Goal: Task Accomplishment & Management: Manage account settings

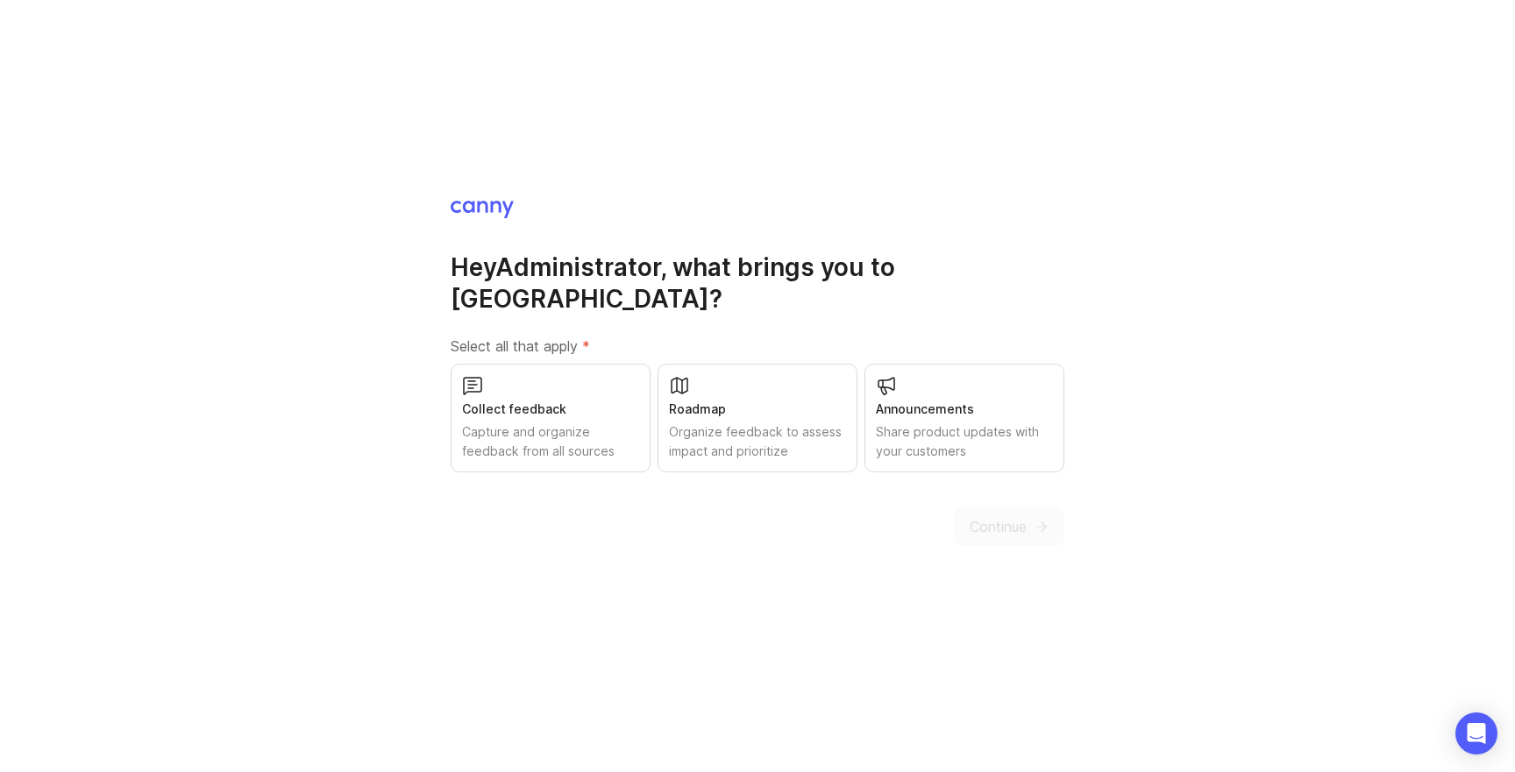
click at [547, 422] on div "Capture and organize feedback from all sources" at bounding box center [550, 441] width 177 height 39
click at [1035, 519] on icon "submit" at bounding box center [1041, 527] width 16 height 16
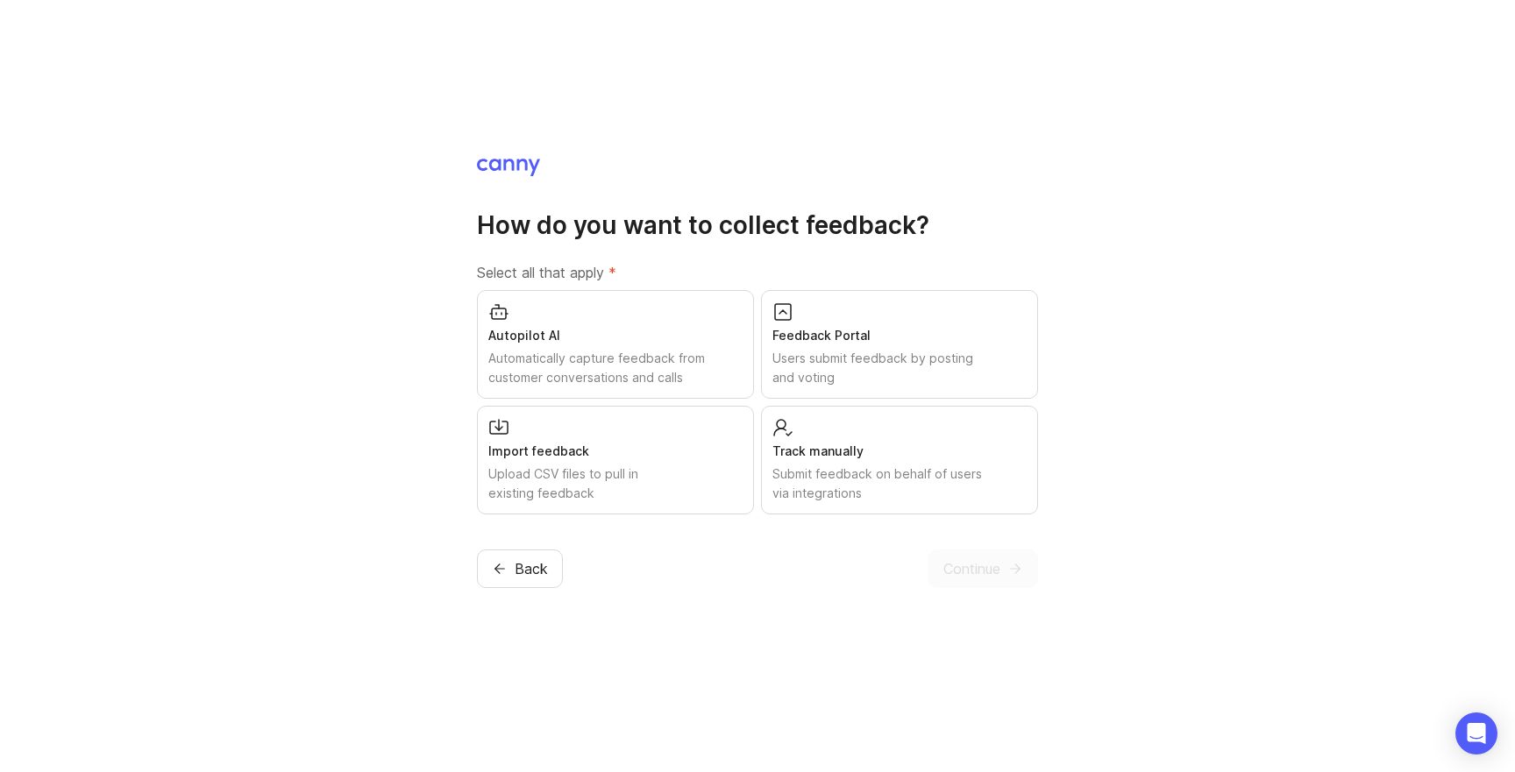
click at [700, 374] on div "Automatically capture feedback from customer conversations and calls" at bounding box center [615, 368] width 254 height 39
click at [1016, 575] on icon "submit" at bounding box center [1015, 569] width 16 height 16
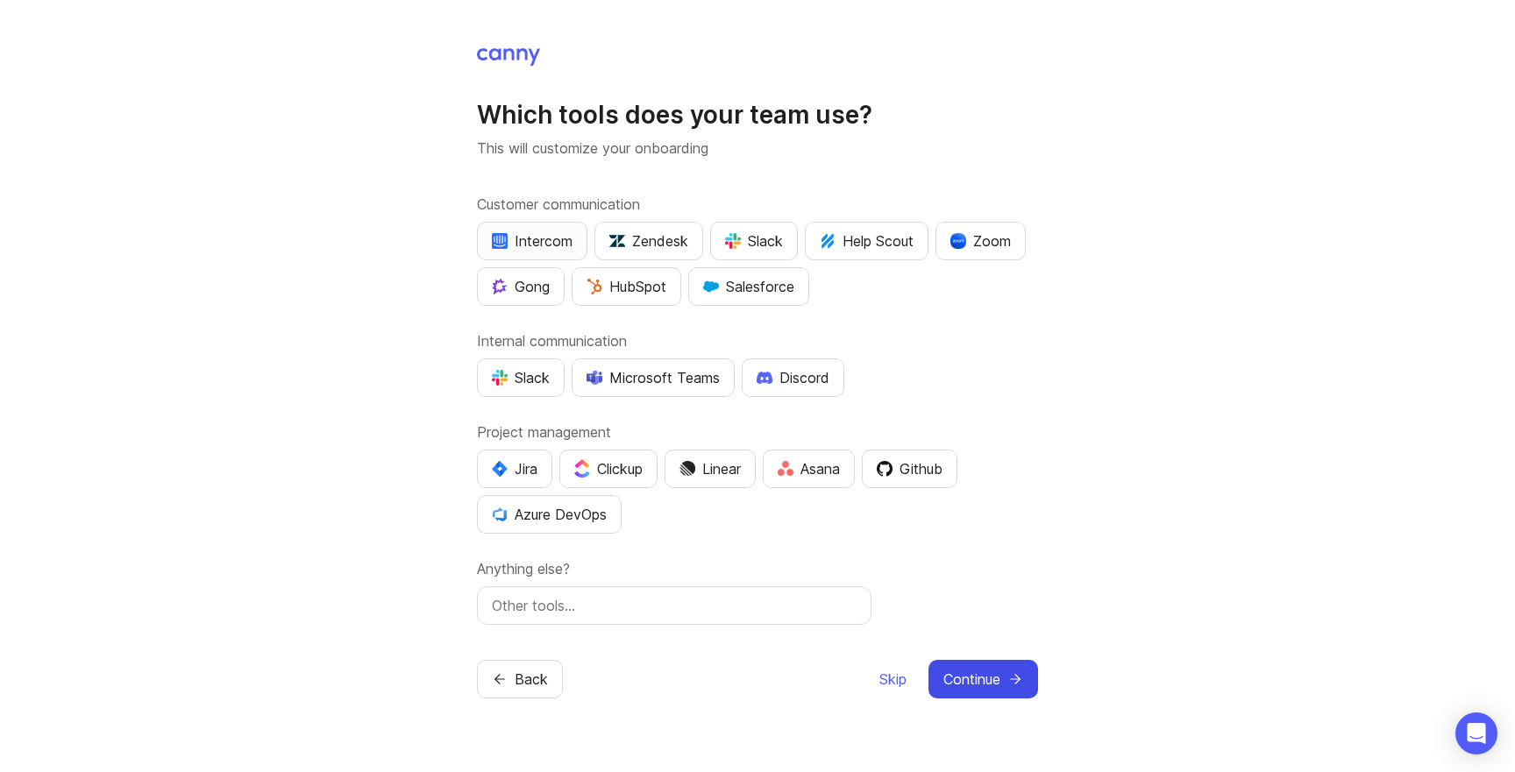
click at [520, 229] on button "Intercom" at bounding box center [532, 241] width 110 height 39
click at [898, 665] on button "Skip" at bounding box center [892, 679] width 29 height 39
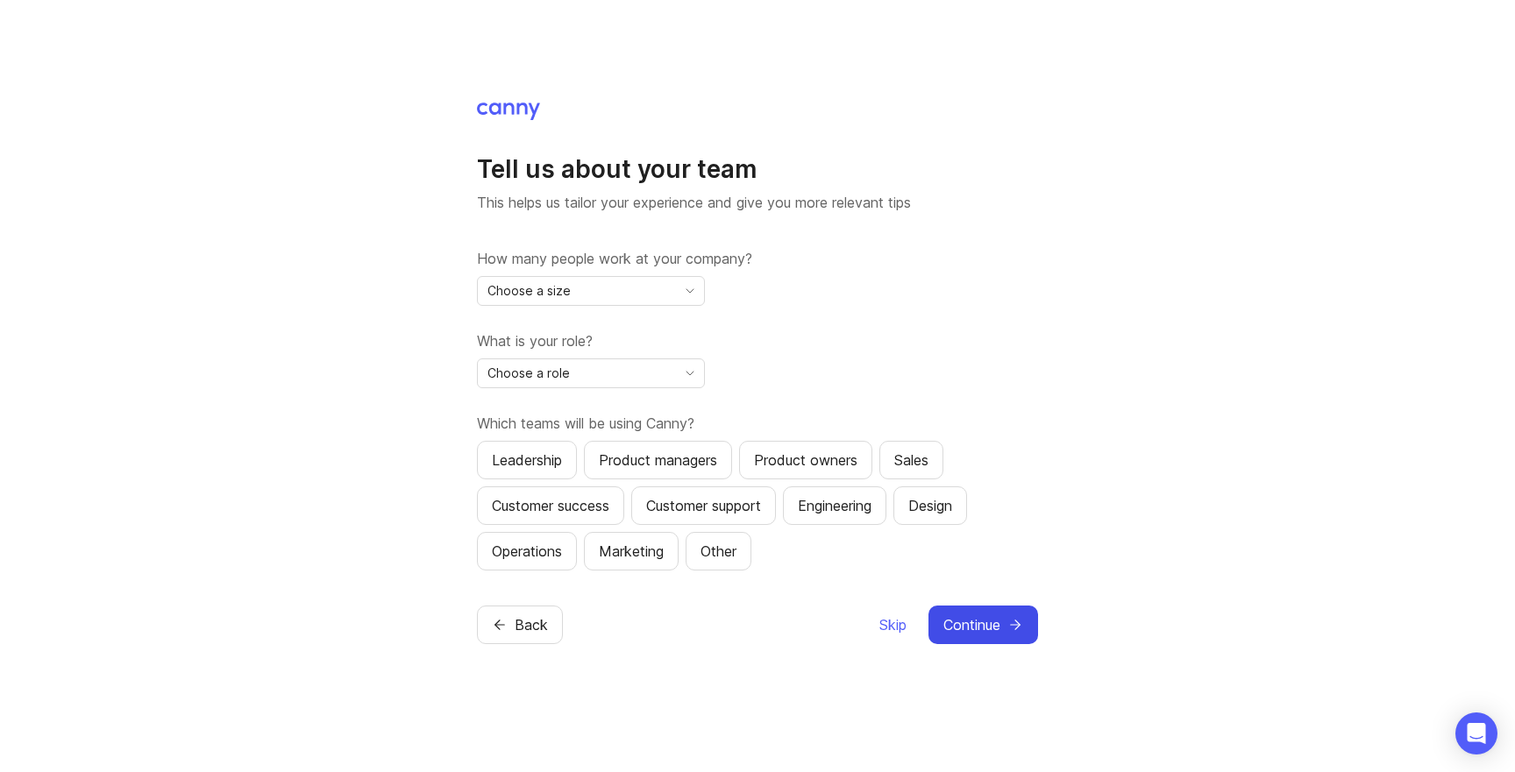
click at [662, 285] on div "Choose a size" at bounding box center [577, 291] width 198 height 28
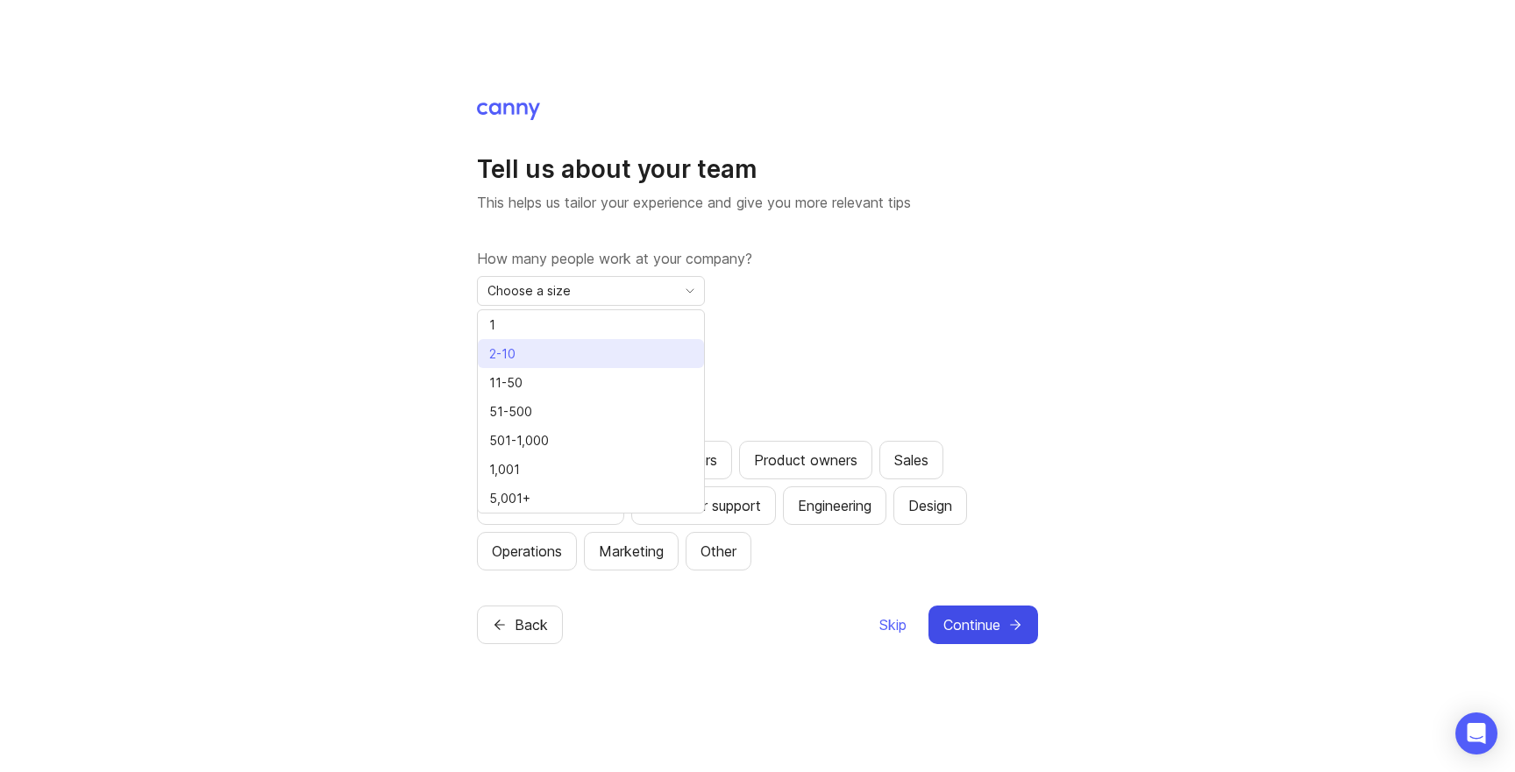
click at [656, 339] on li "2-10" at bounding box center [591, 353] width 226 height 29
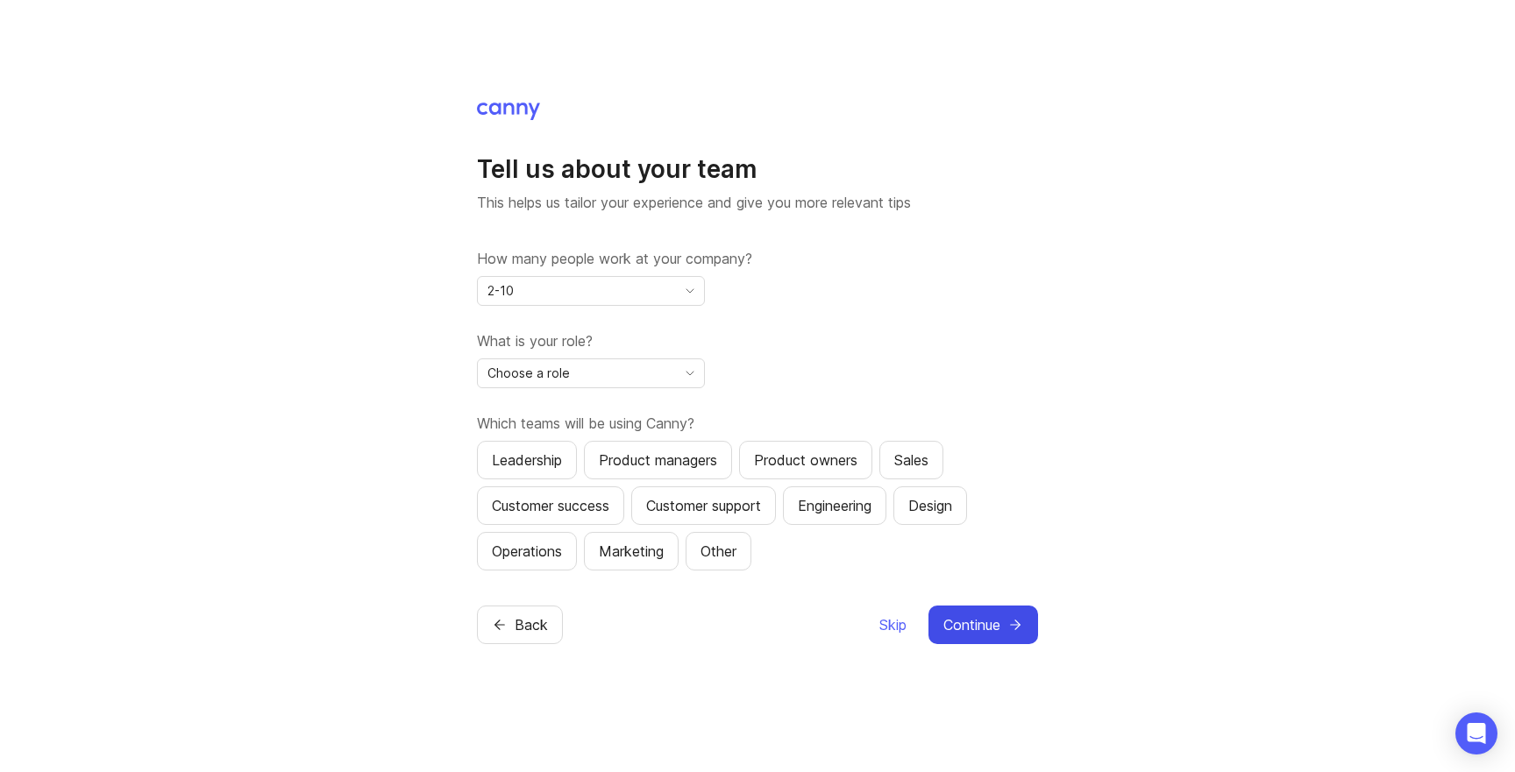
click at [676, 380] on span "toggle menu" at bounding box center [690, 373] width 28 height 19
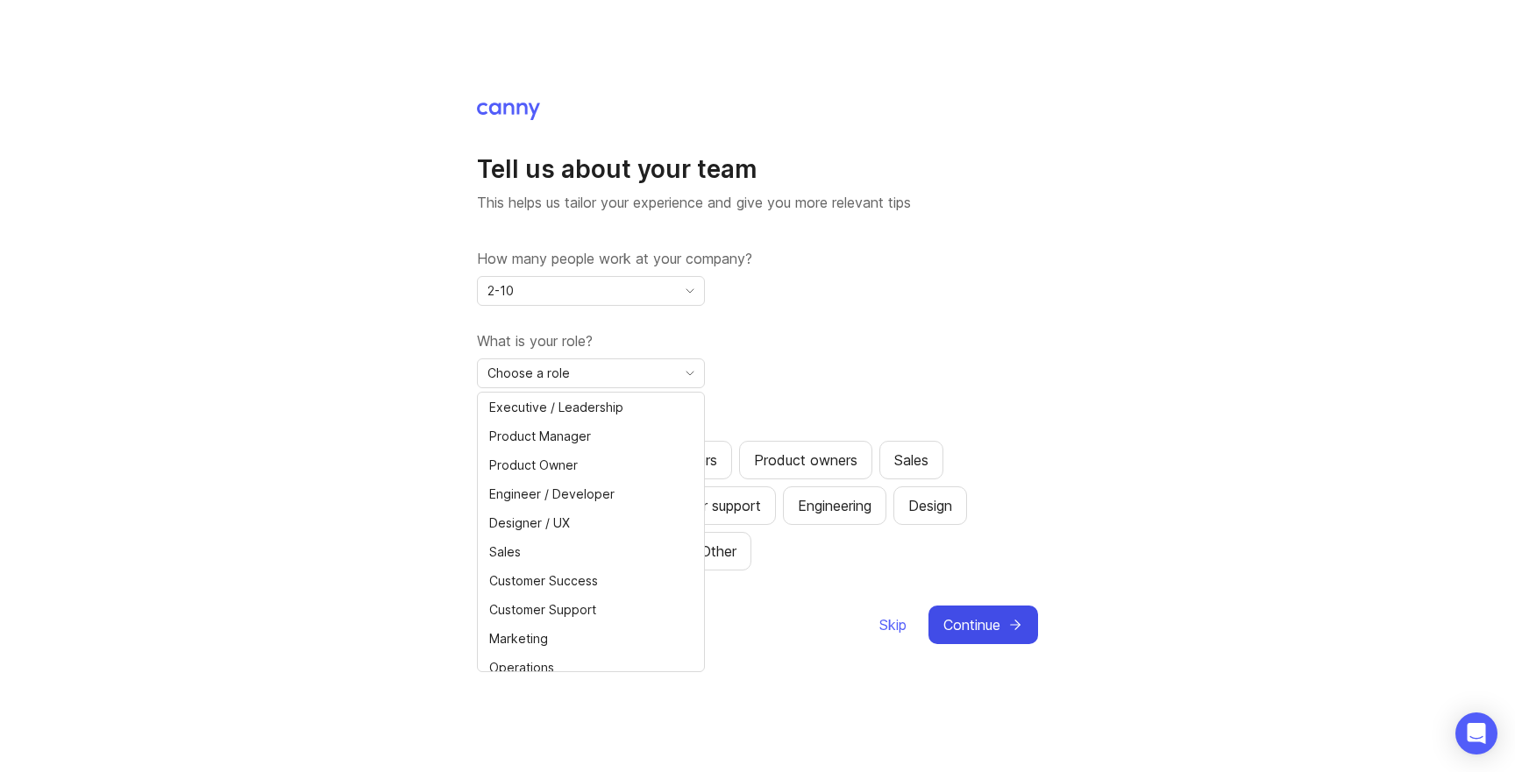
click at [898, 348] on label "What is your role?" at bounding box center [757, 340] width 561 height 21
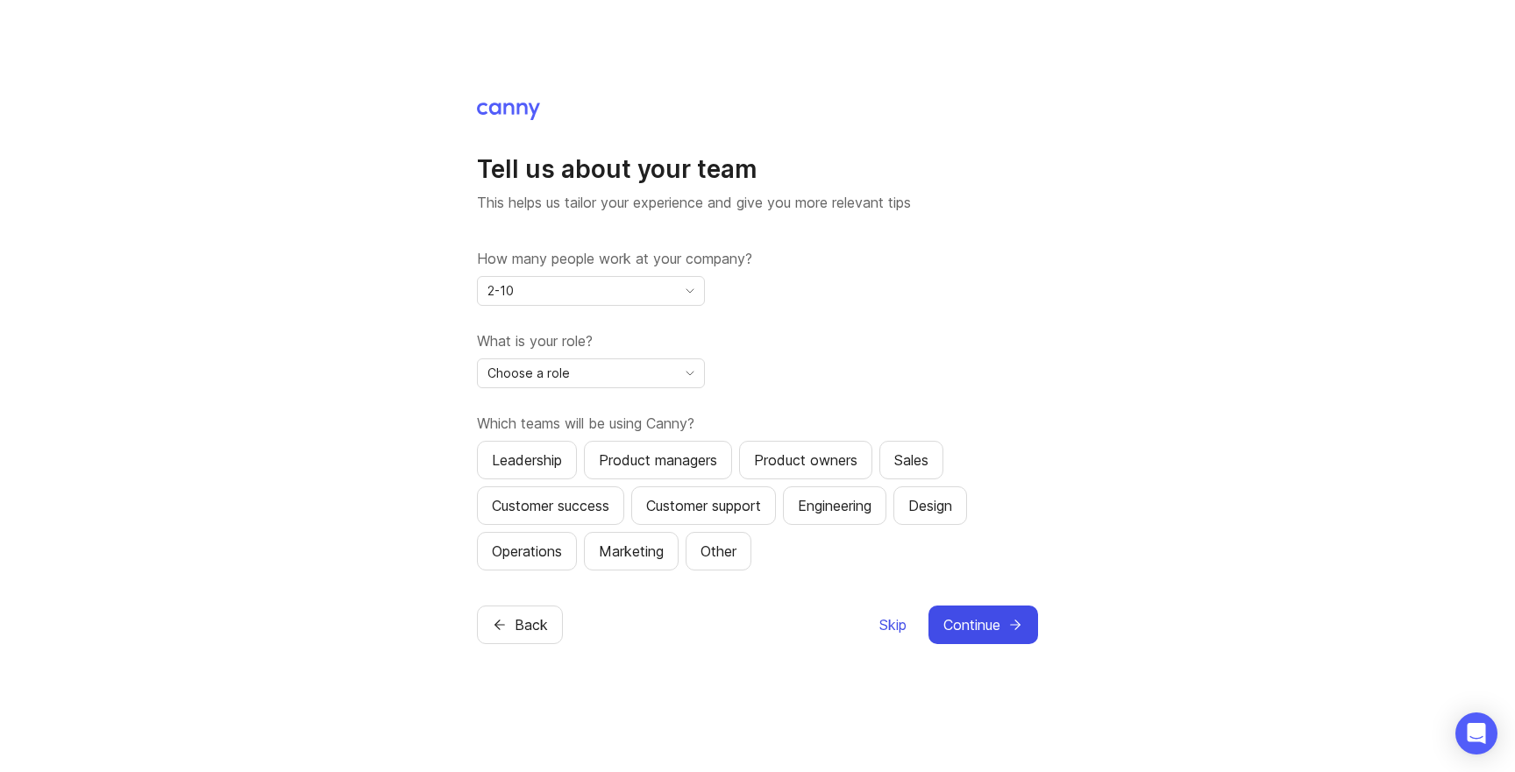
click at [888, 623] on span "Skip" at bounding box center [892, 624] width 27 height 21
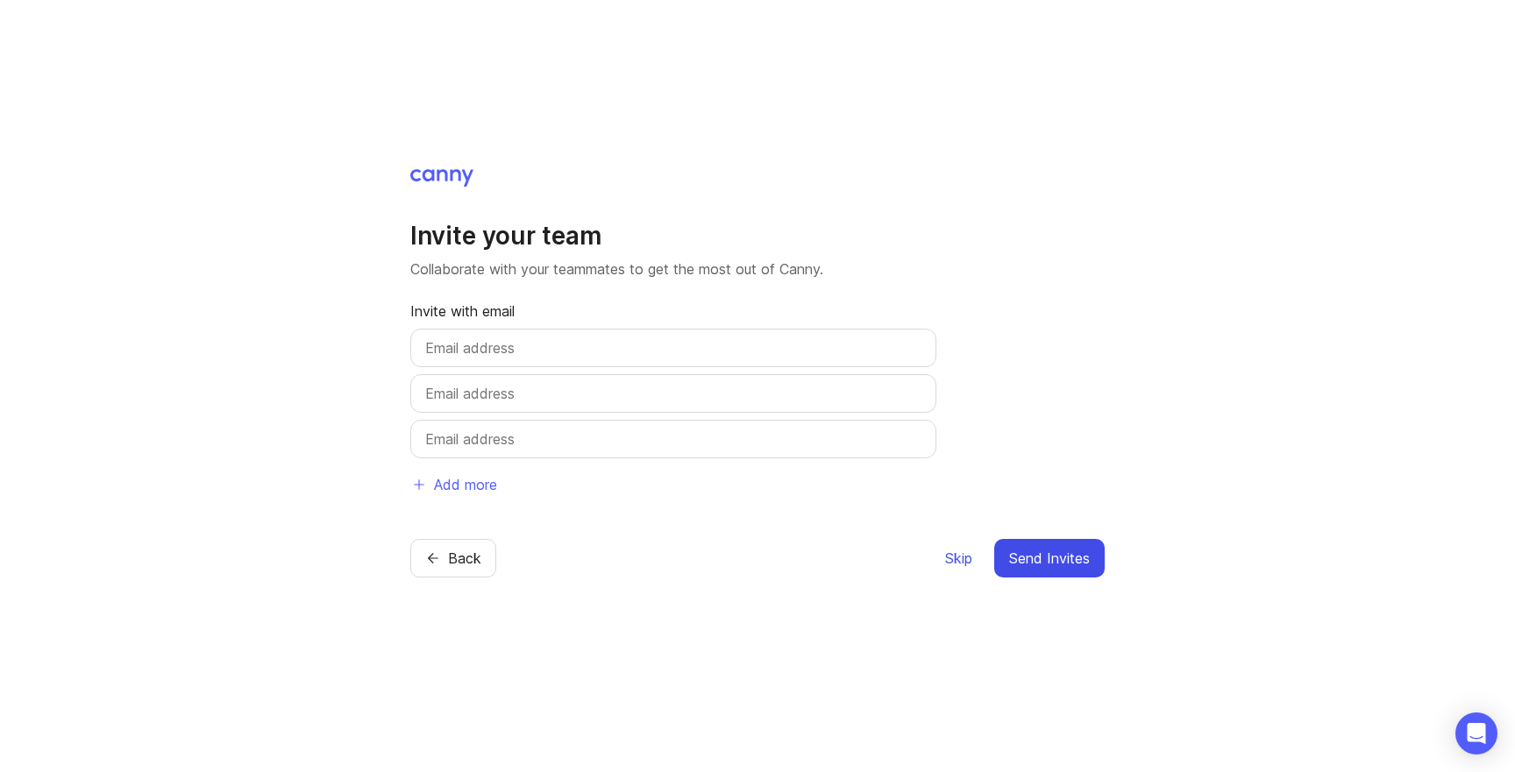
click at [958, 556] on span "Skip" at bounding box center [958, 558] width 27 height 21
click at [962, 560] on span "Skip" at bounding box center [958, 558] width 27 height 21
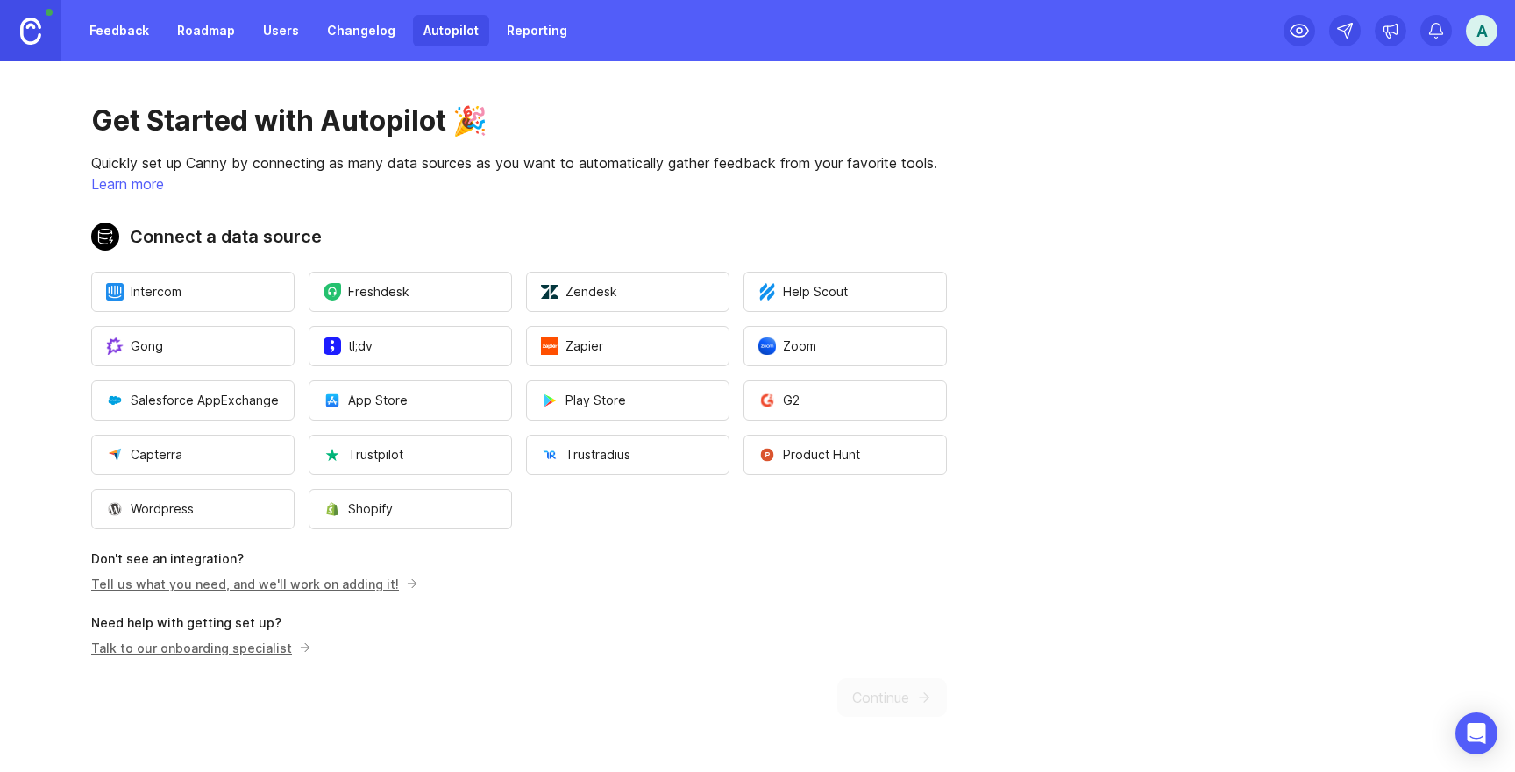
click at [962, 560] on div "Get Started with Autopilot 🎉 Quickly set up Canny by connecting as many data so…" at bounding box center [519, 410] width 1038 height 698
click at [1482, 44] on div "A" at bounding box center [1481, 31] width 32 height 32
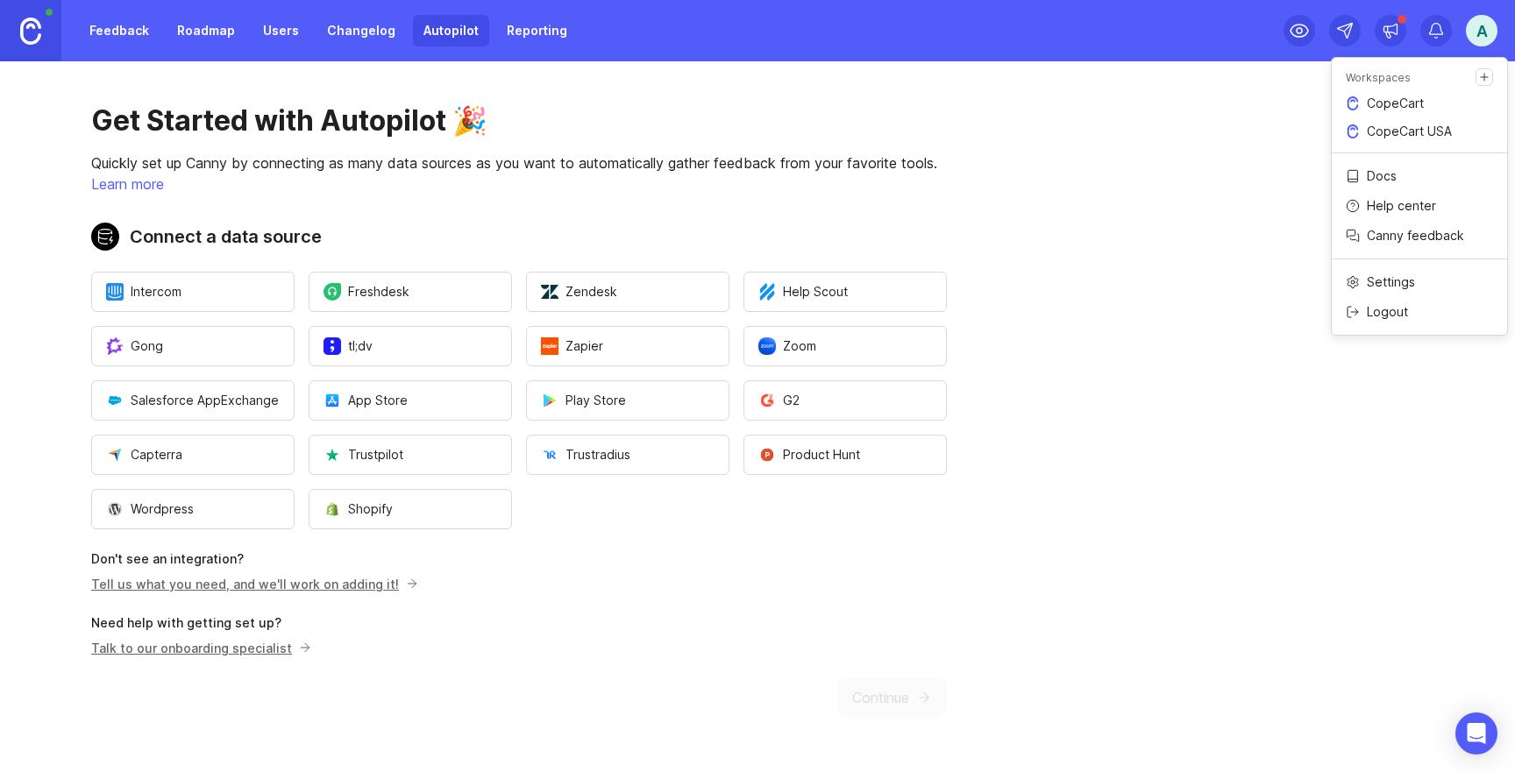
click at [1417, 131] on p "CopeCart USA" at bounding box center [1408, 132] width 85 height 18
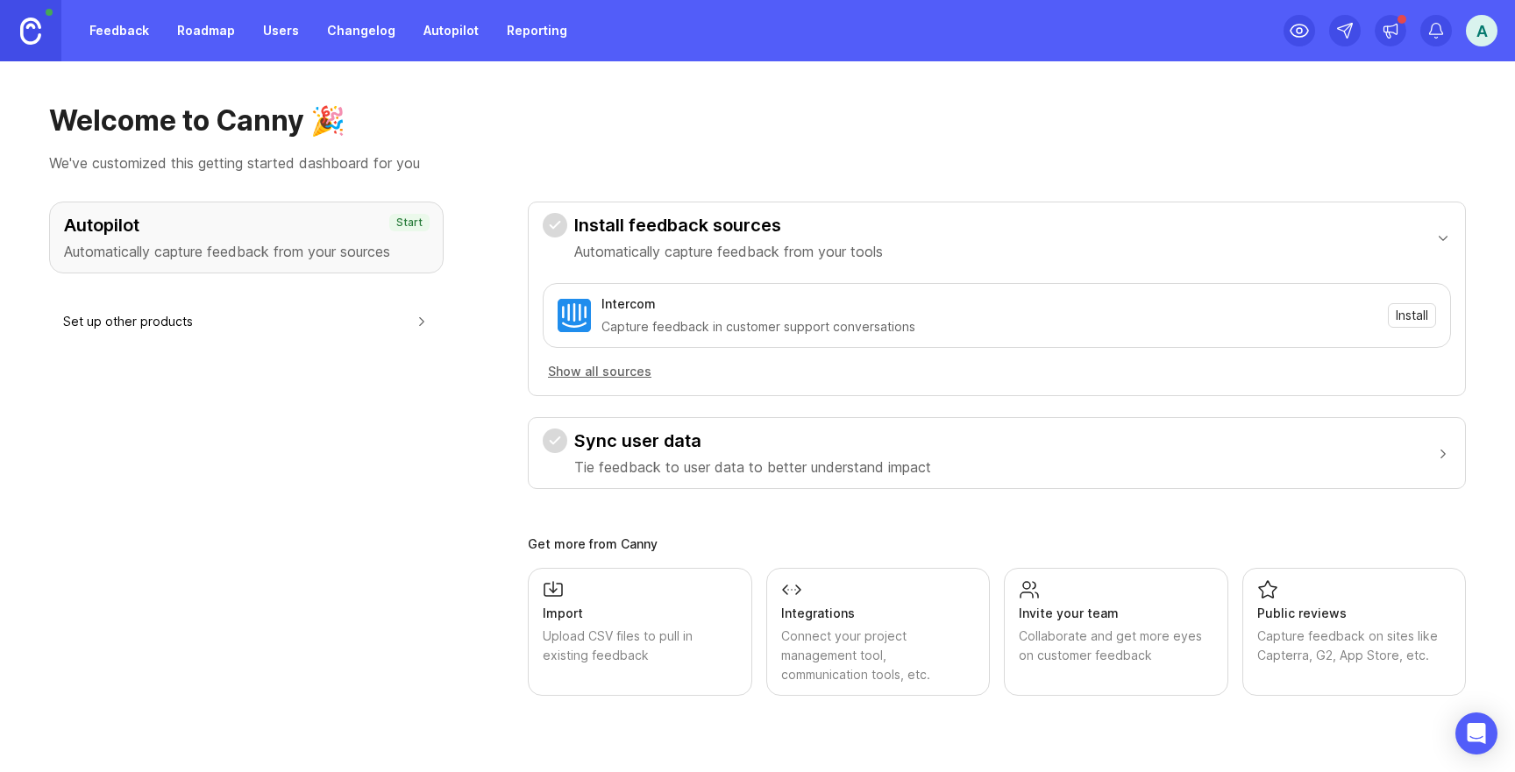
click at [1477, 42] on div "A" at bounding box center [1481, 31] width 32 height 32
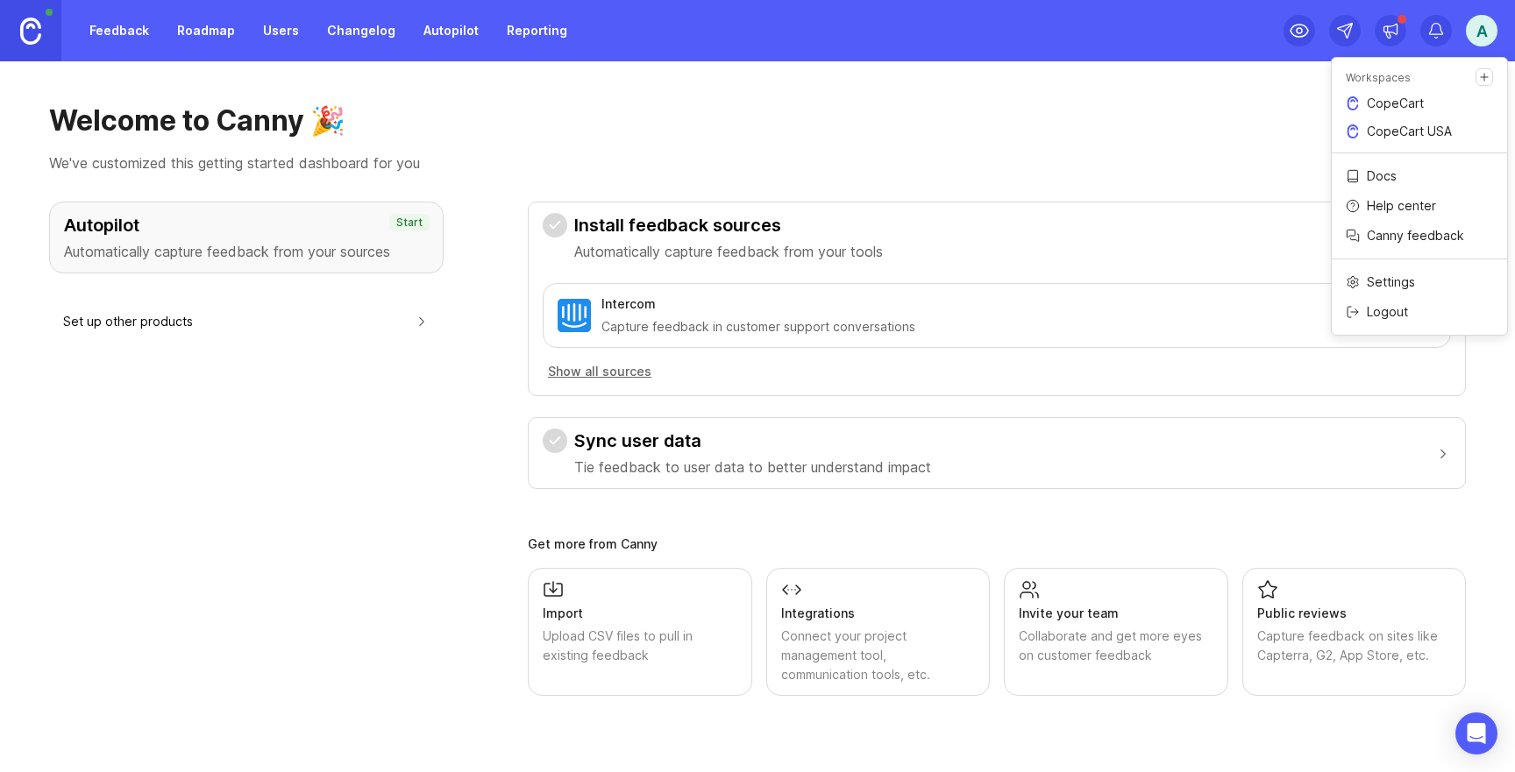
click at [1427, 131] on p "CopeCart USA" at bounding box center [1408, 132] width 85 height 18
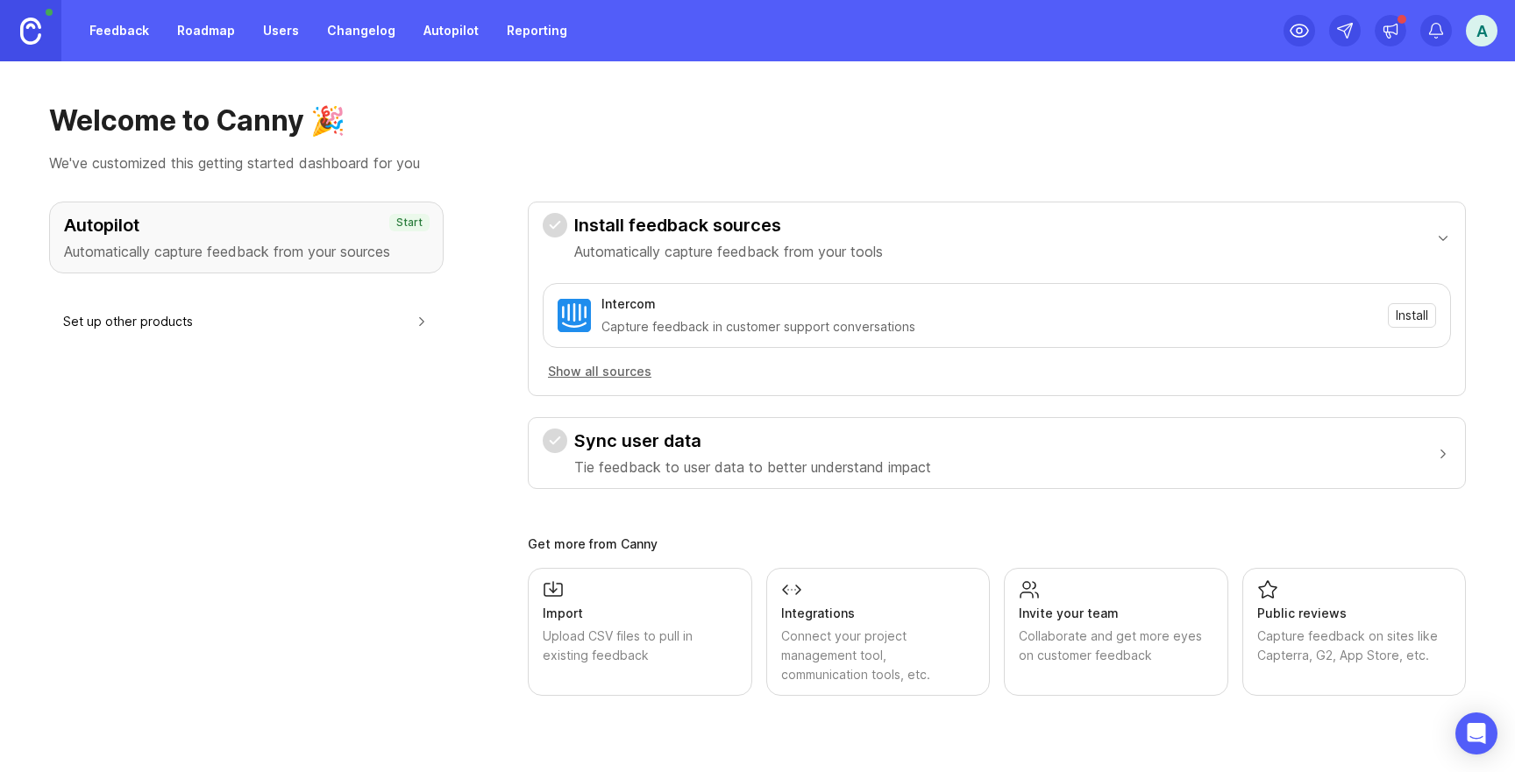
click at [122, 39] on link "Feedback" at bounding box center [119, 31] width 81 height 32
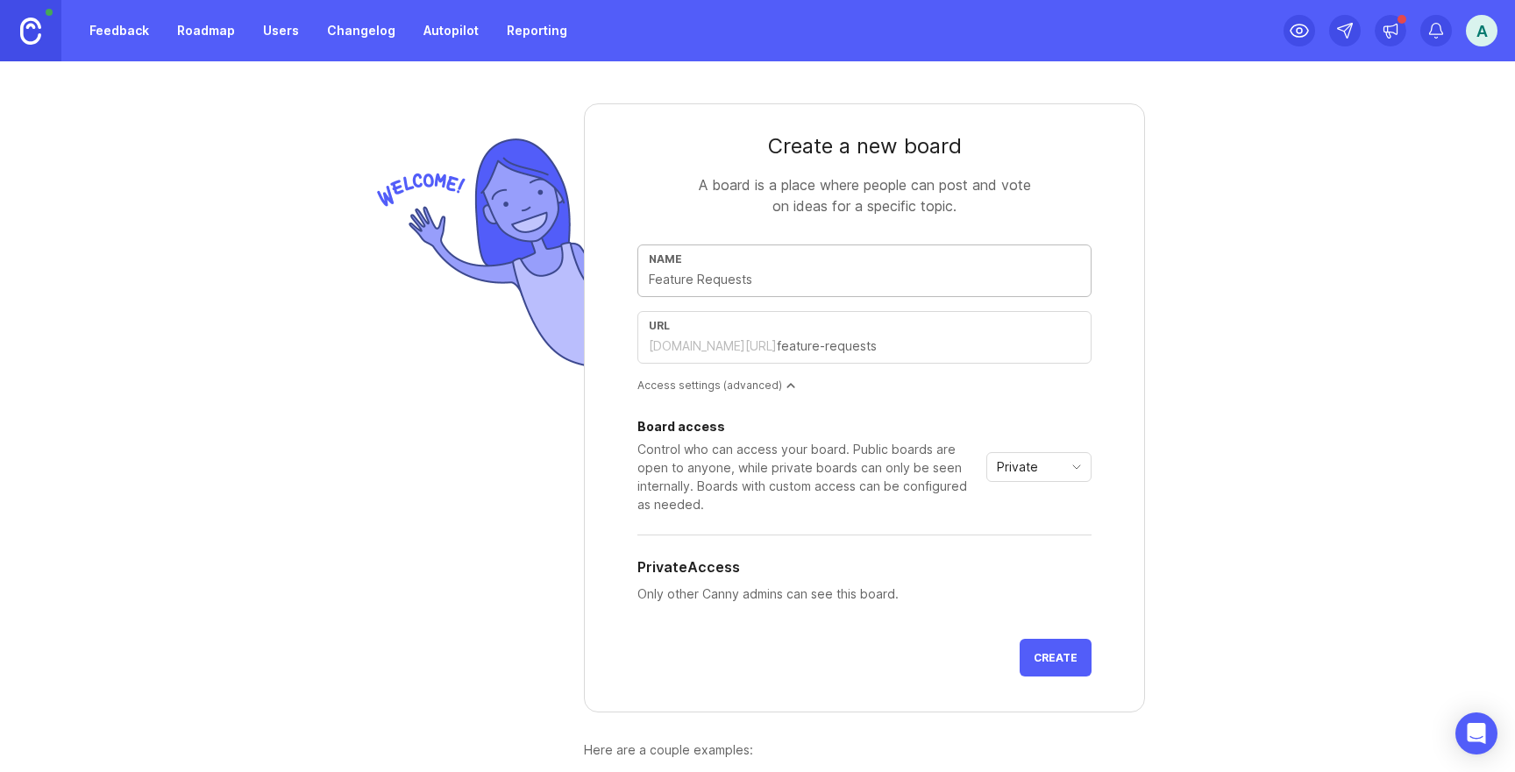
type input "F"
type input "f"
type input "Fe"
type input "fe"
type input "Fea"
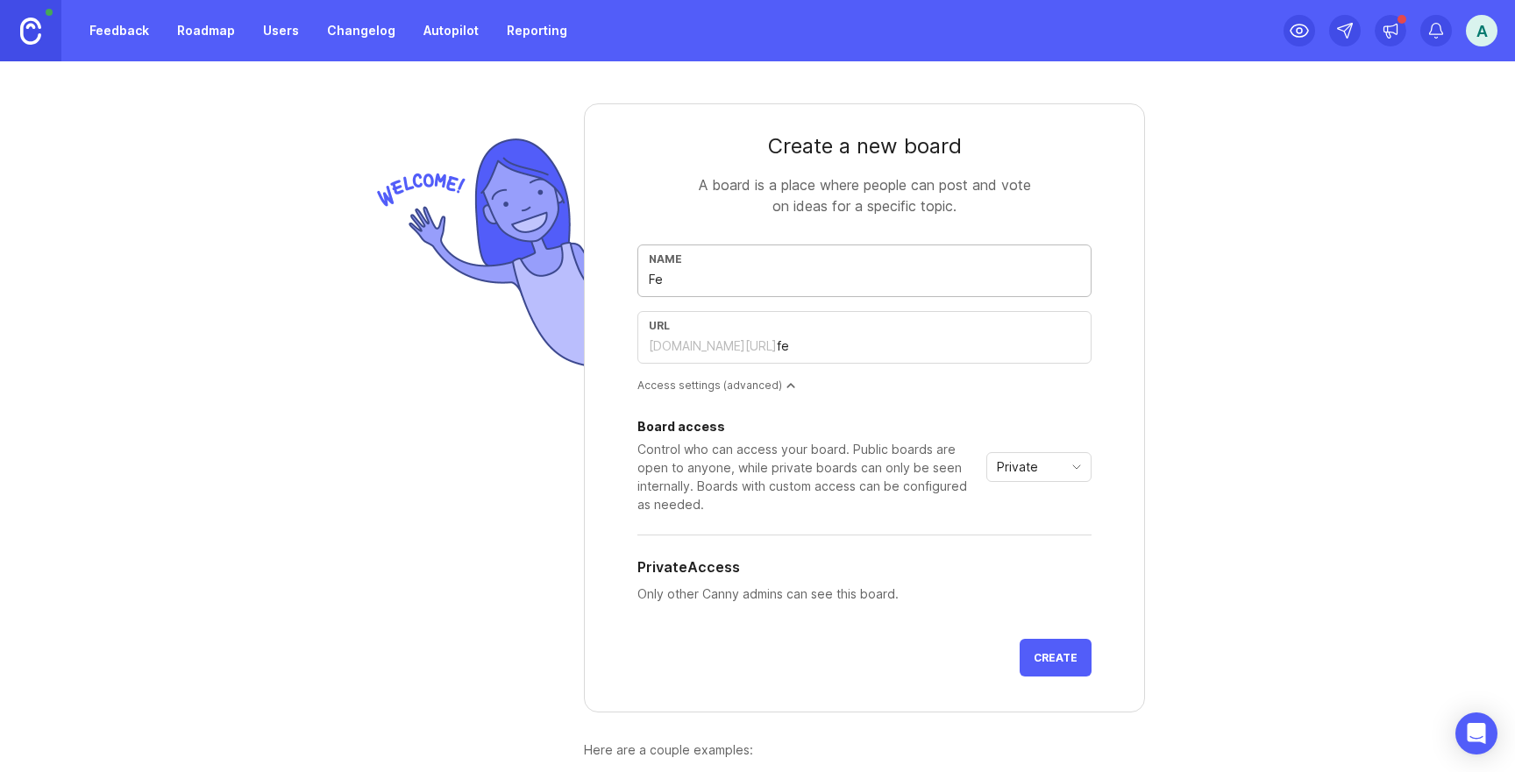
type input "fea"
type input "Feat"
type input "feat"
type input "Featu"
type input "featu"
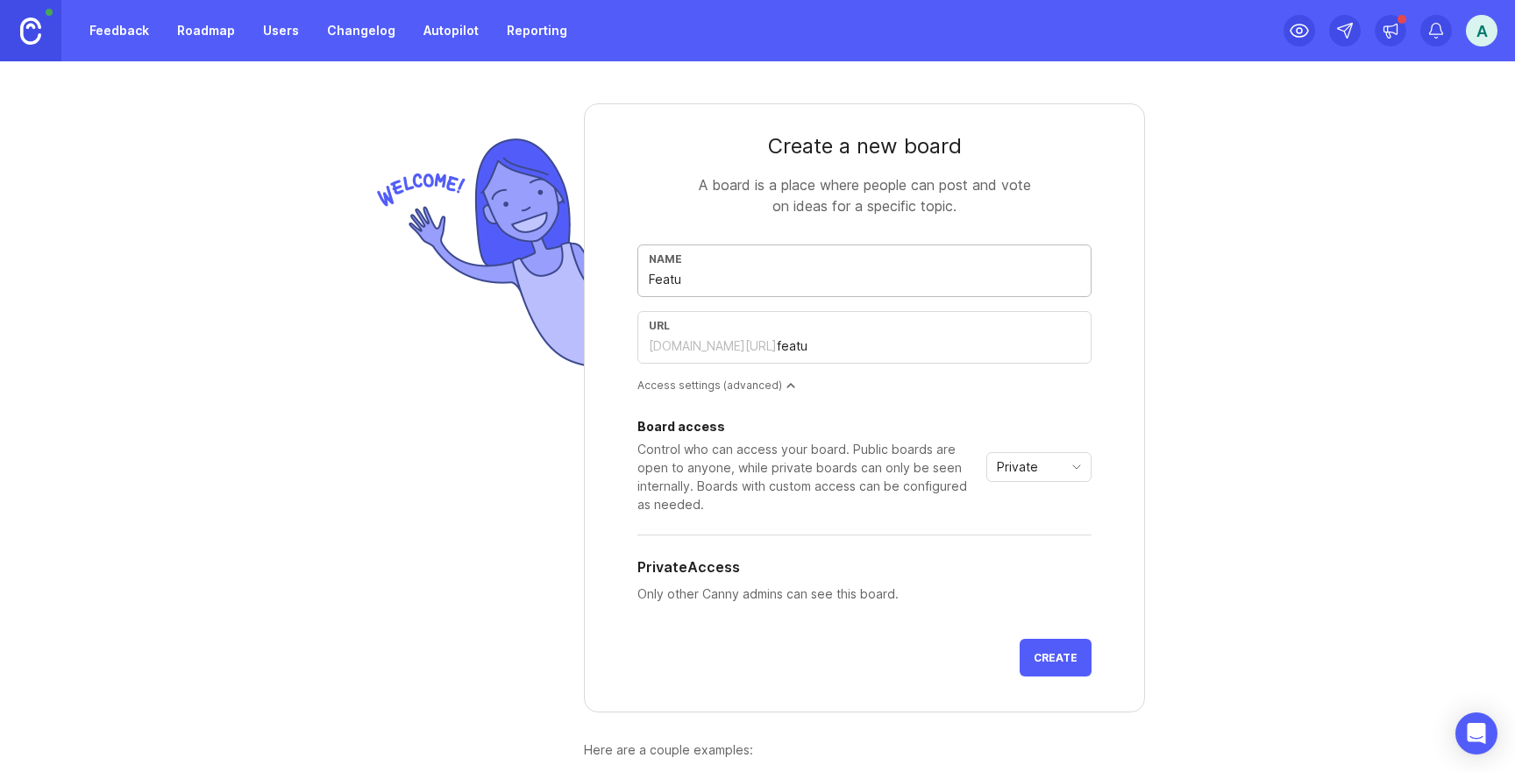
type input "Featur"
type input "featur"
type input "Feature"
type input "feature"
type input "Feature R"
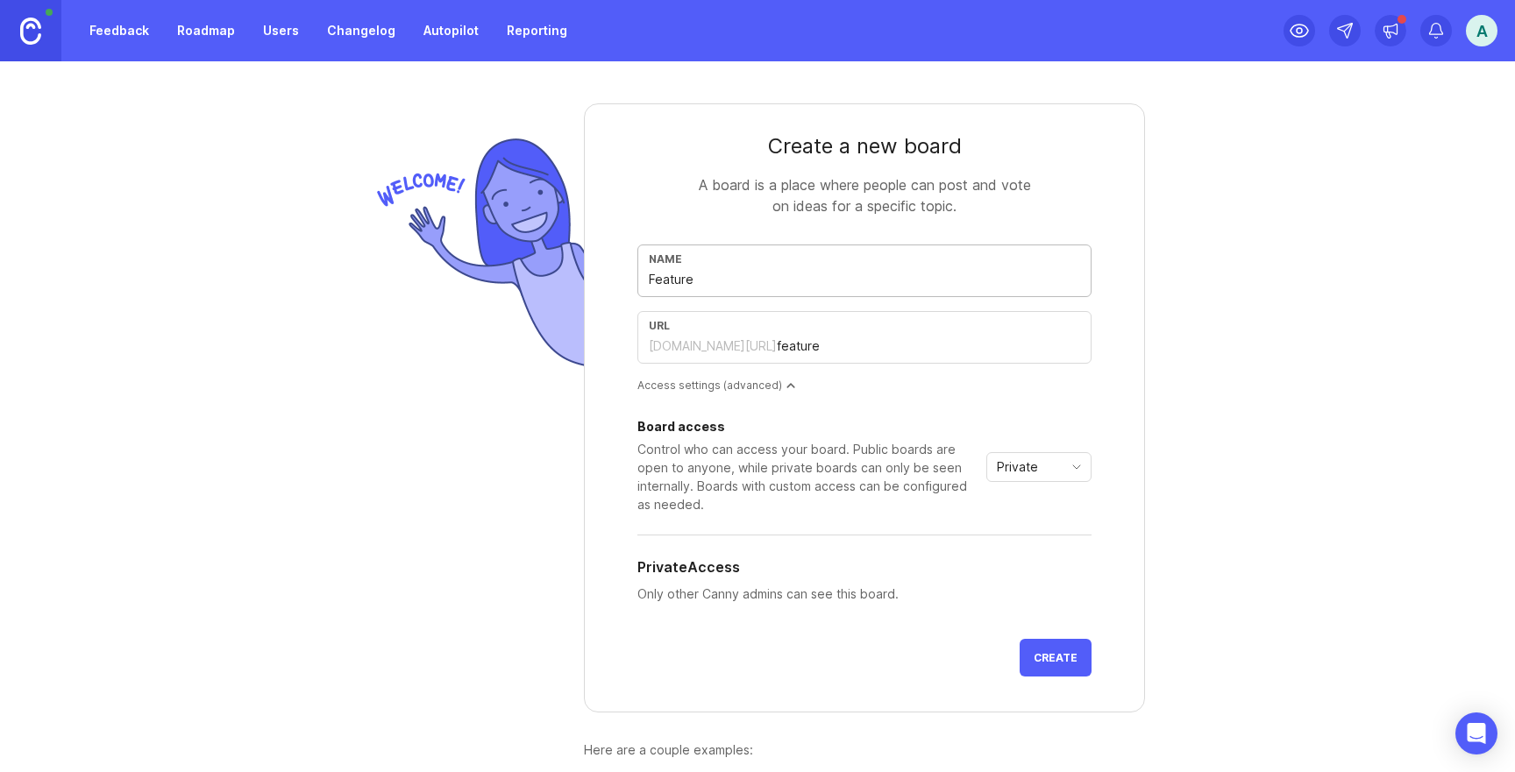
type input "feature-r"
type input "Feature Re"
type input "feature-re"
type input "Feature Req"
type input "feature-req"
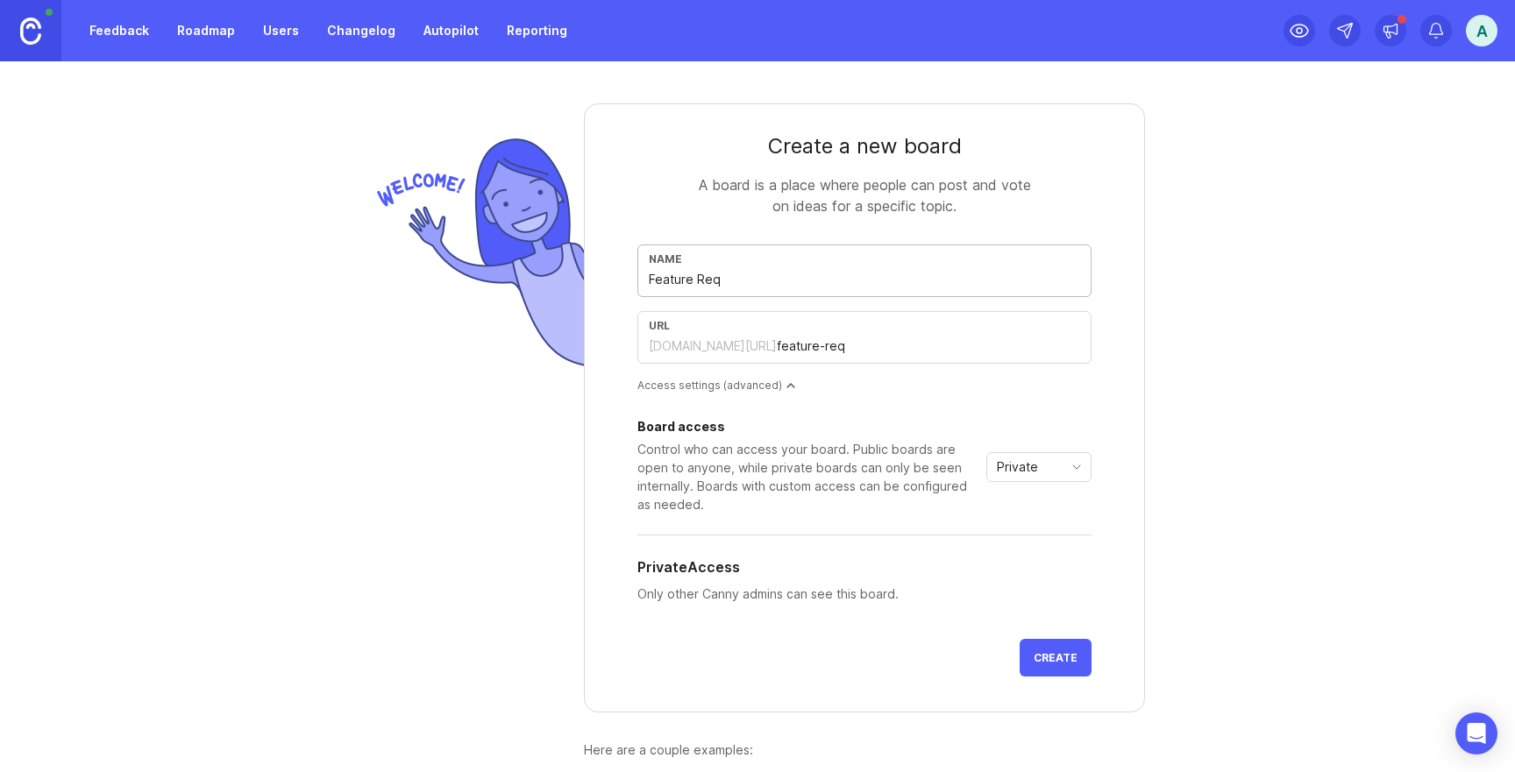
type input "Feature Requ"
type input "feature-requ"
type input "Feature Reque"
type input "feature-reque"
type input "Feature Reques"
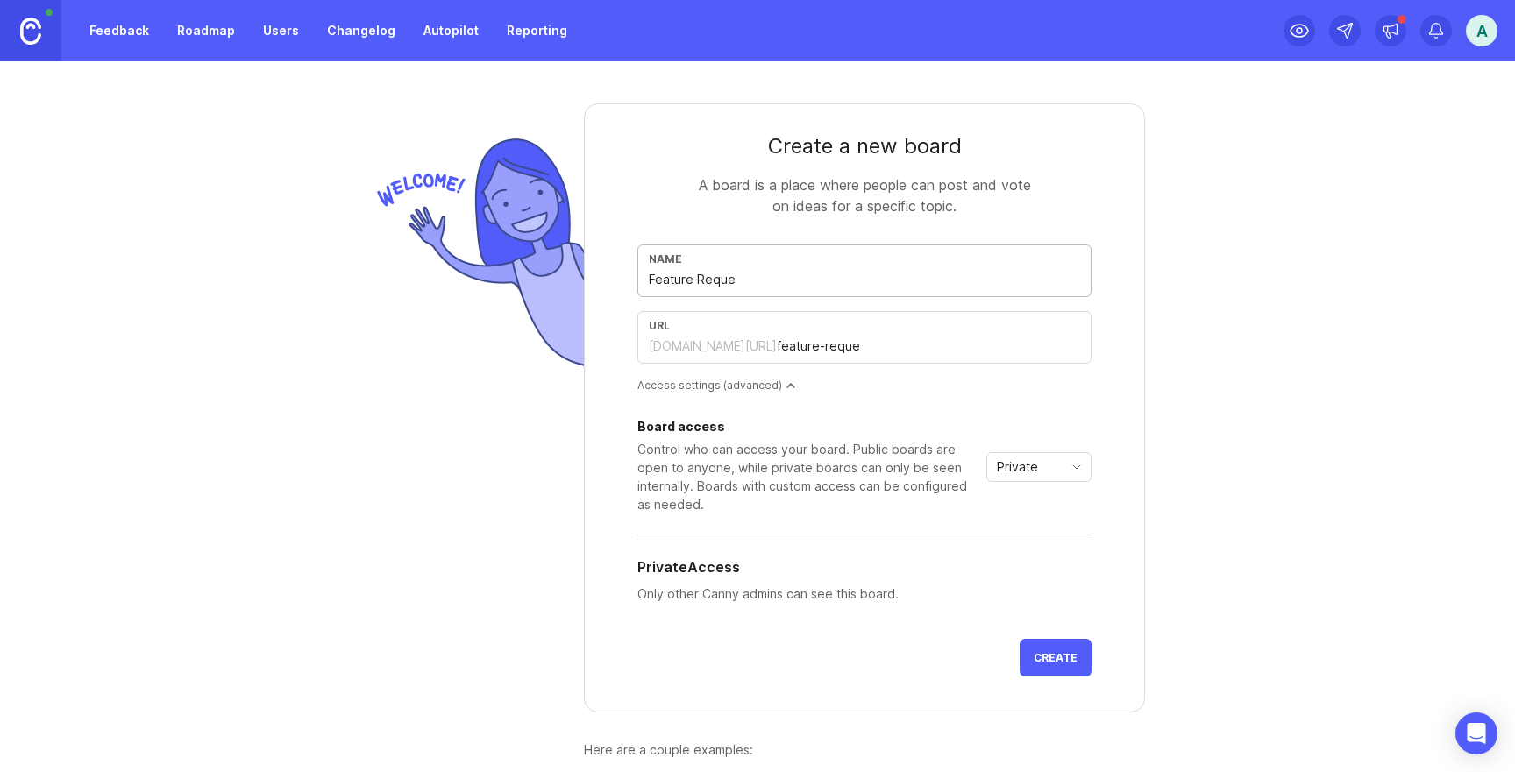
type input "feature-reques"
type input "Feature Request"
type input "feature-request"
type input "Feature Requests"
type input "feature-requests"
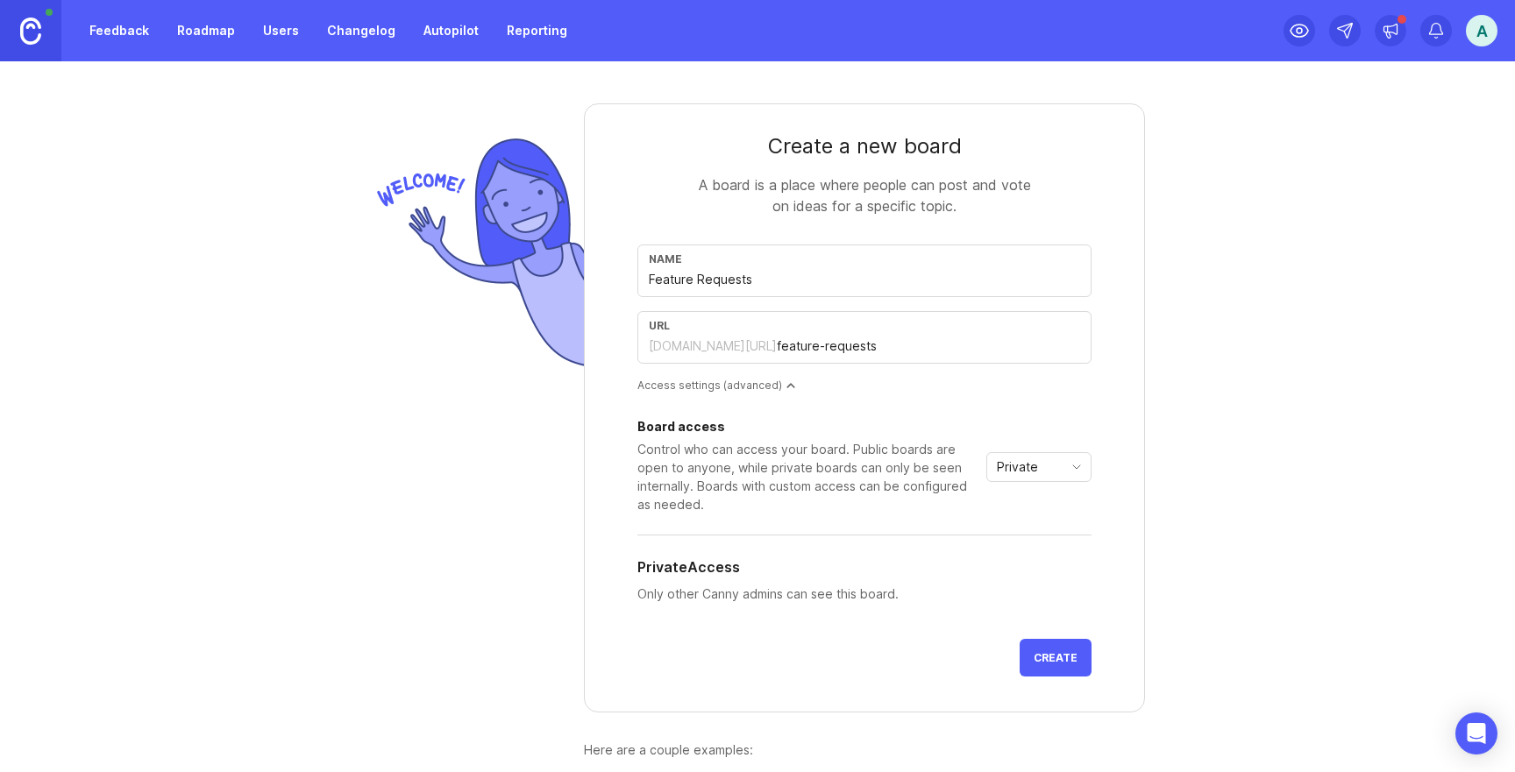
click at [1025, 471] on span "Private" at bounding box center [1017, 467] width 41 height 19
click at [1040, 532] on li "Public" at bounding box center [1038, 529] width 103 height 29
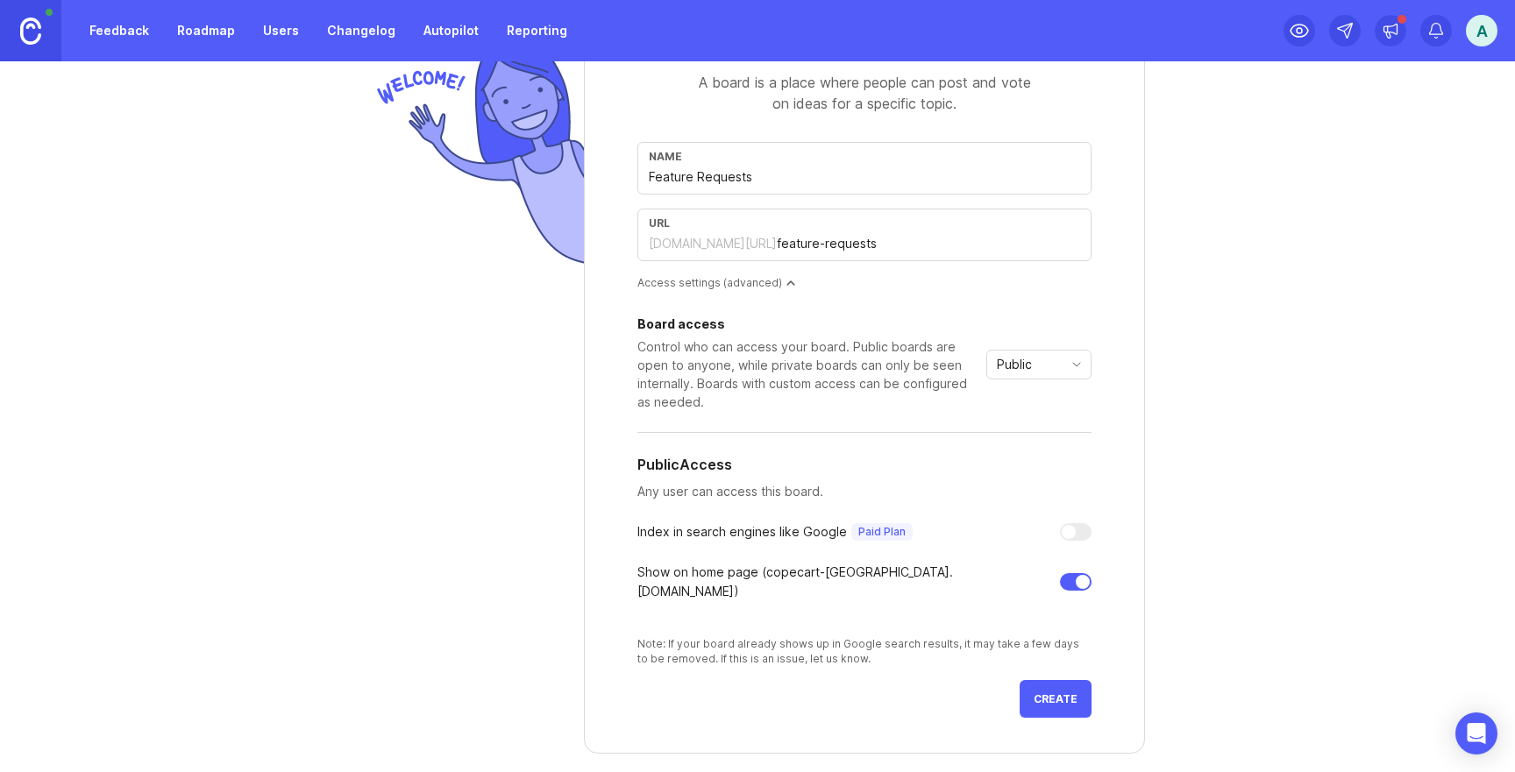
scroll to position [112, 0]
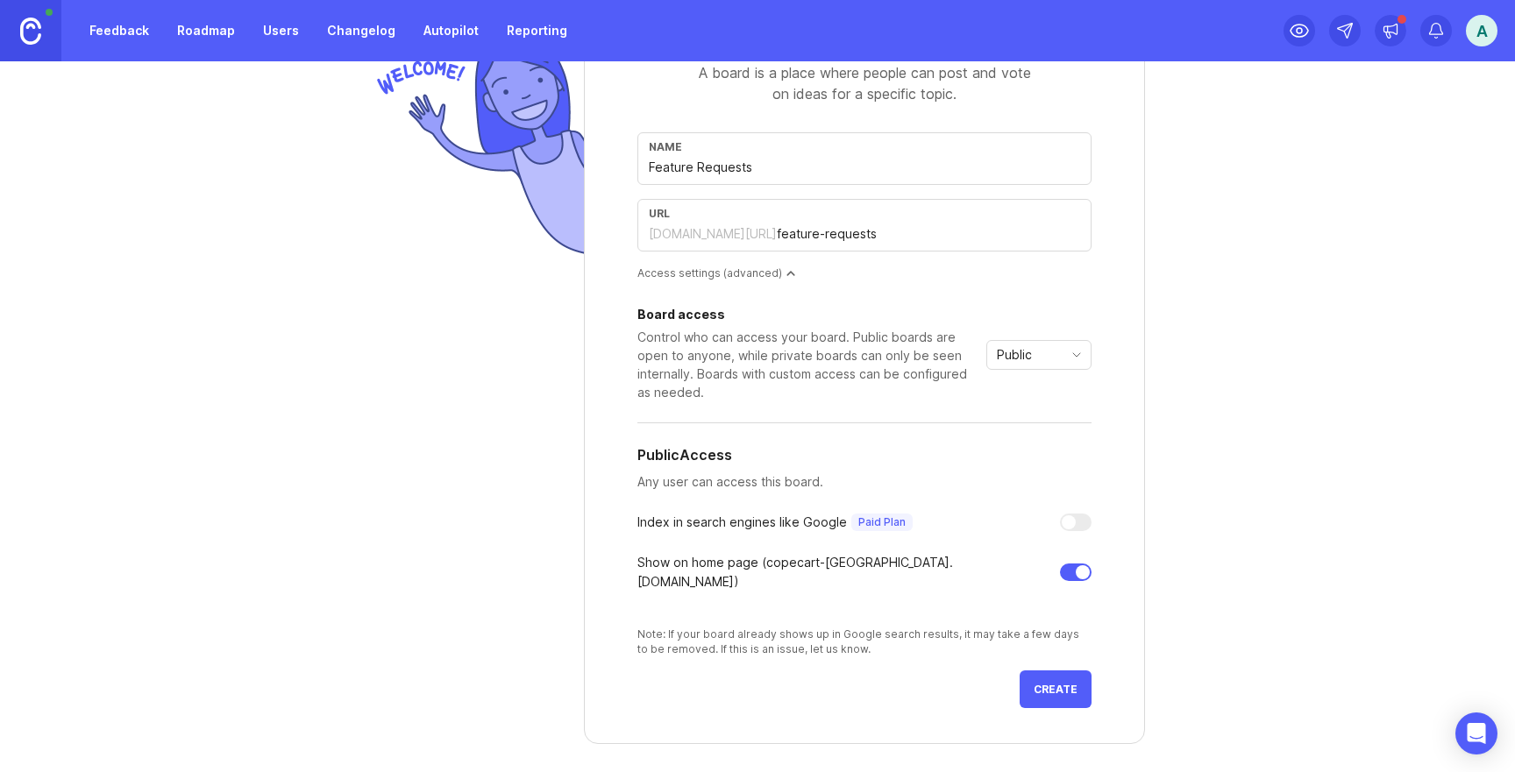
click at [1075, 565] on div at bounding box center [1082, 572] width 14 height 14
click at [804, 169] on input "Feature Requests" at bounding box center [864, 167] width 431 height 19
type input "Feature Requests U"
type input "feature-requests-u"
type input "Feature Requests US"
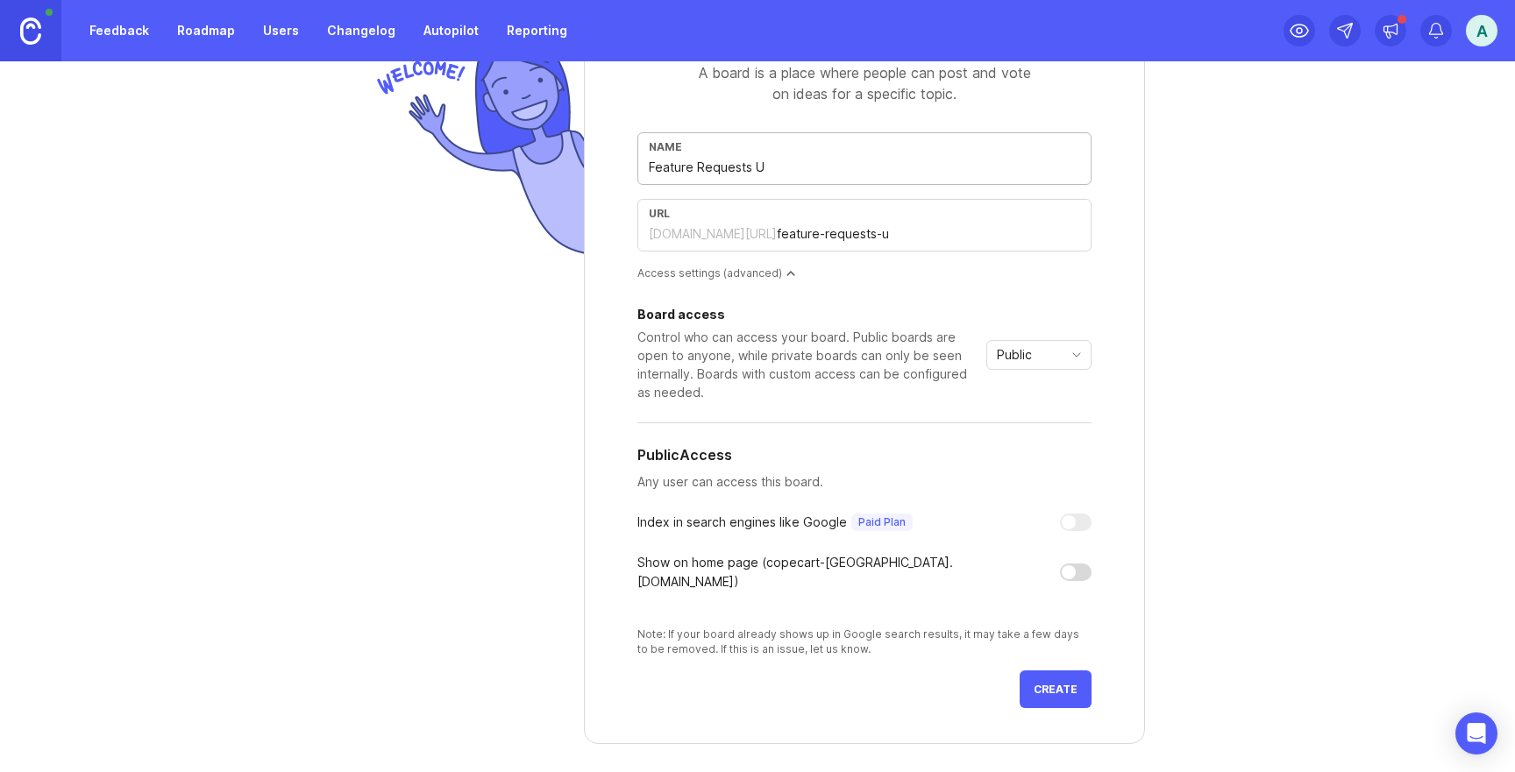
type input "feature-requests-us"
type input "Feature Requests USA"
type input "feature-requests-usa"
type input "Feature Requests USA"
click at [1070, 683] on span "Create" at bounding box center [1055, 689] width 44 height 13
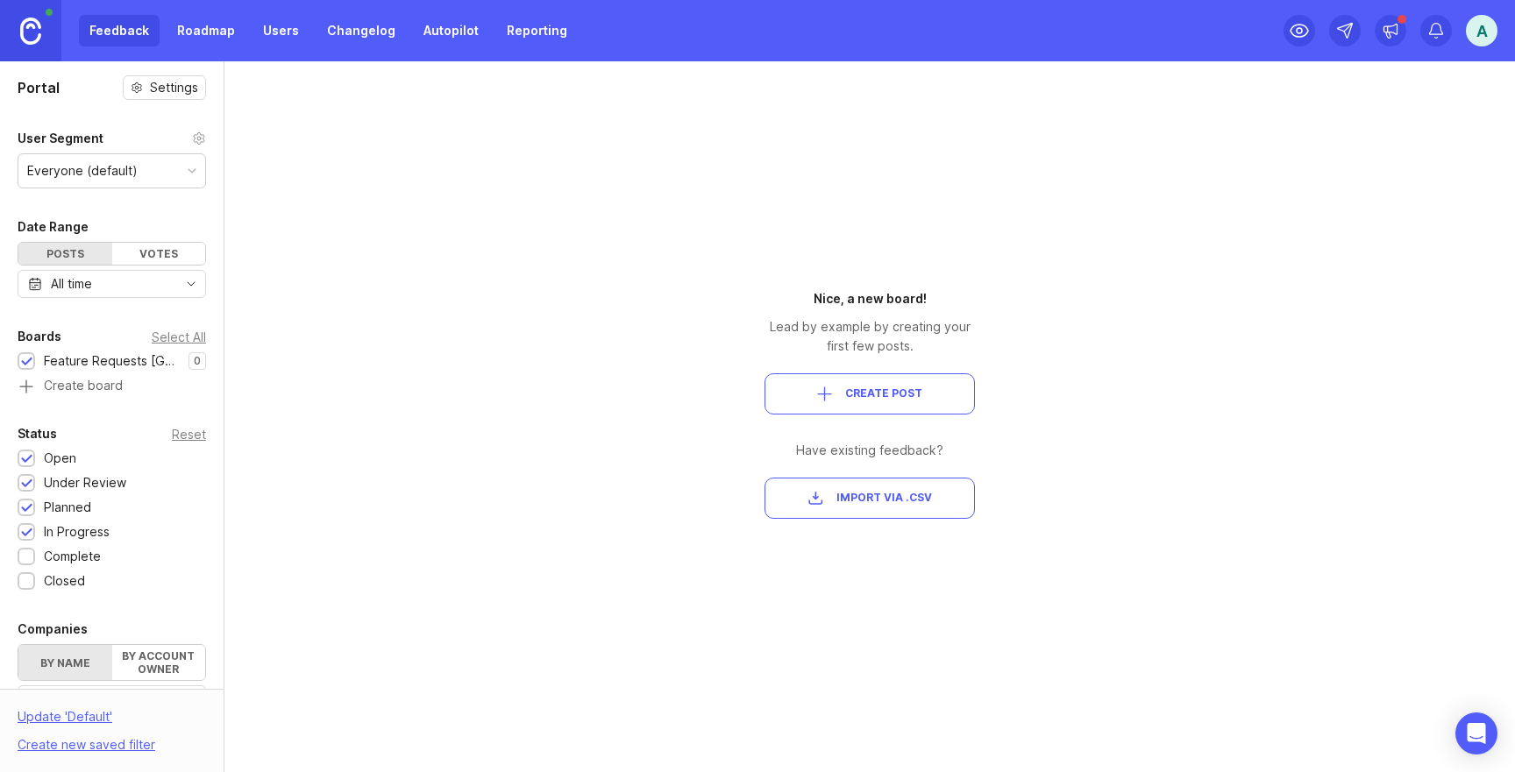
click at [1476, 14] on div "A" at bounding box center [1390, 30] width 214 height 61
click at [1476, 21] on div "A" at bounding box center [1481, 31] width 32 height 32
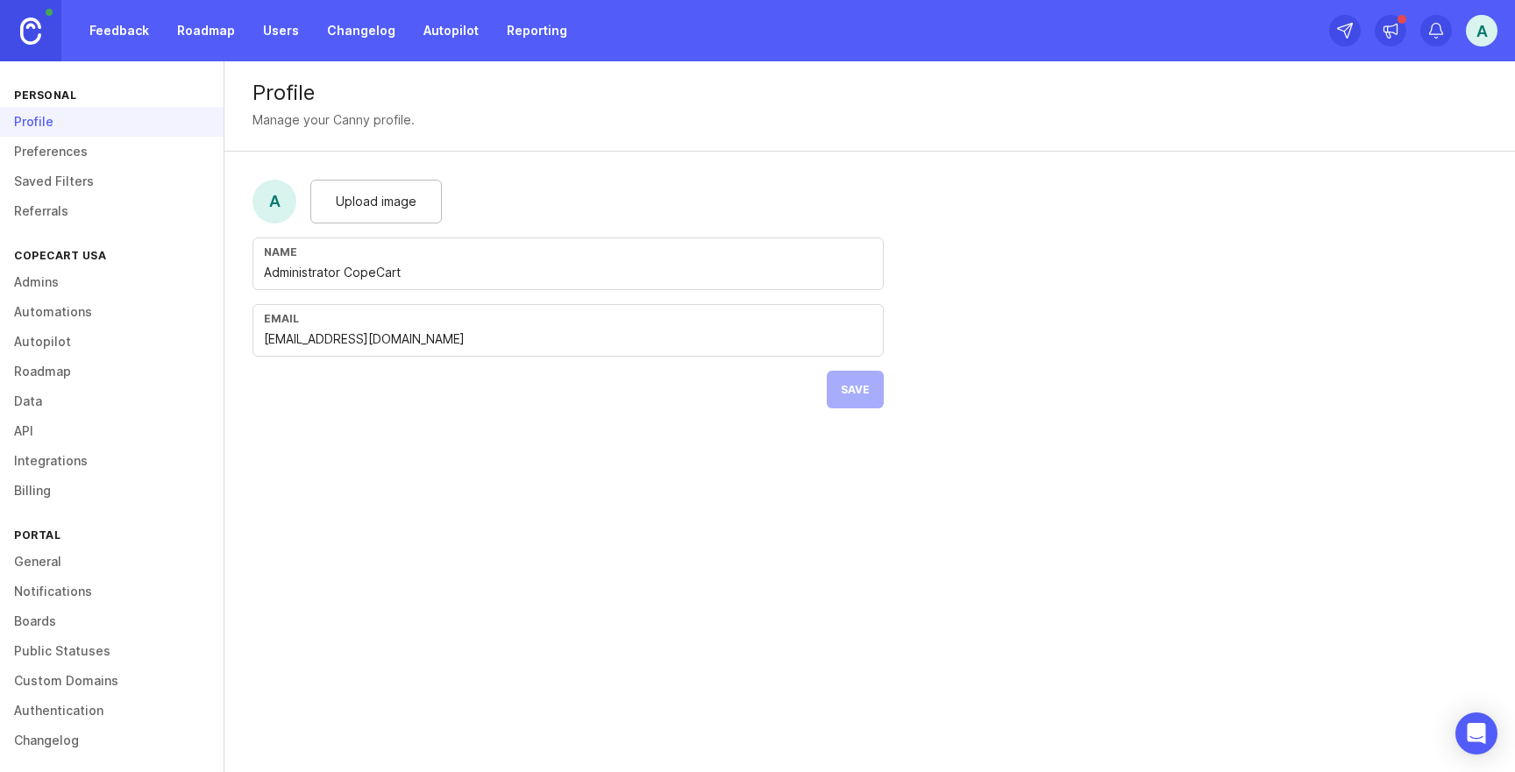
click at [45, 608] on link "Boards" at bounding box center [111, 622] width 223 height 30
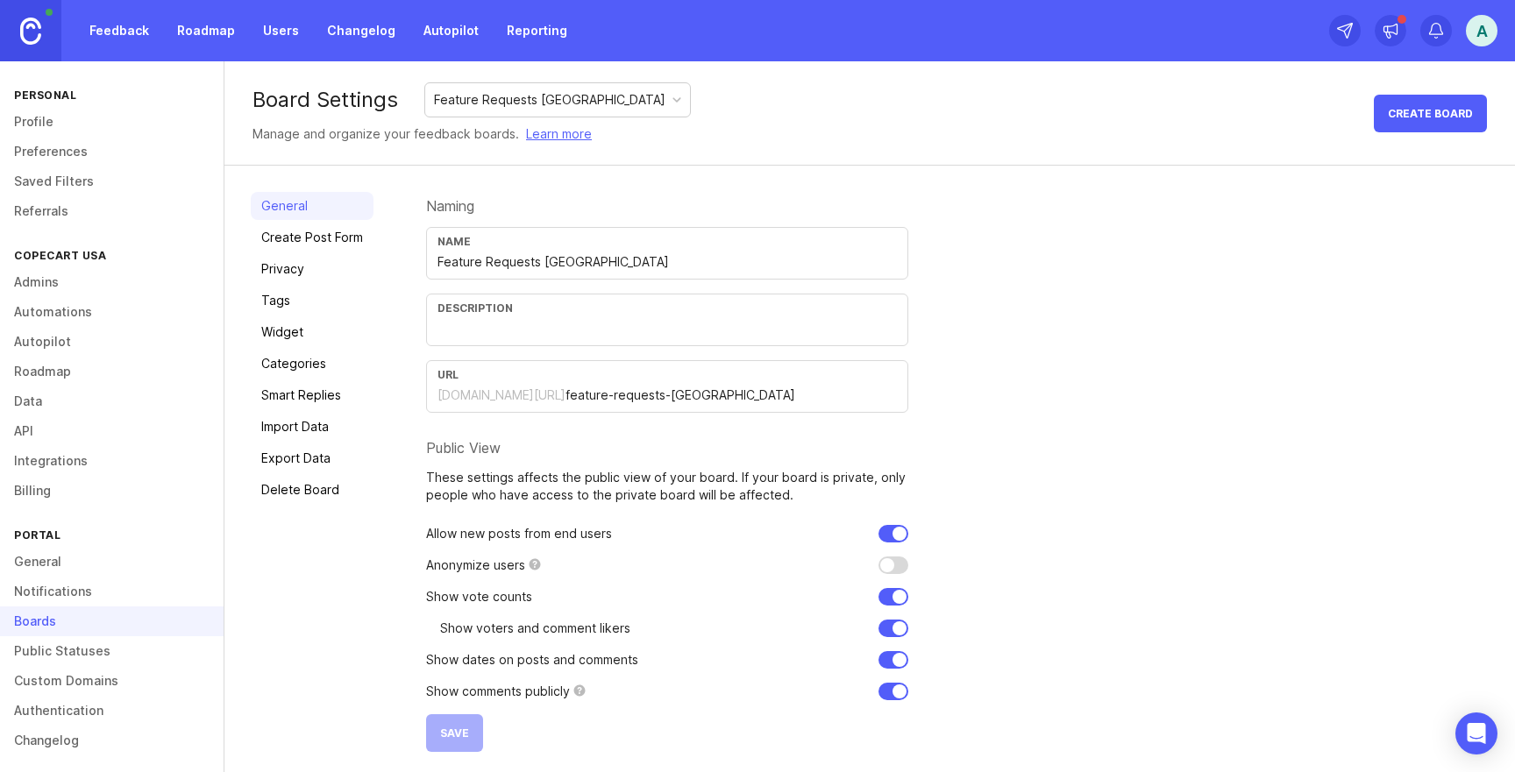
click at [672, 99] on div at bounding box center [676, 100] width 9 height 9
click at [706, 109] on div "Board Settings Feature Requests USA Manage and organize your feedback boards. L…" at bounding box center [869, 113] width 1290 height 104
click at [1478, 42] on div "A" at bounding box center [1481, 31] width 32 height 32
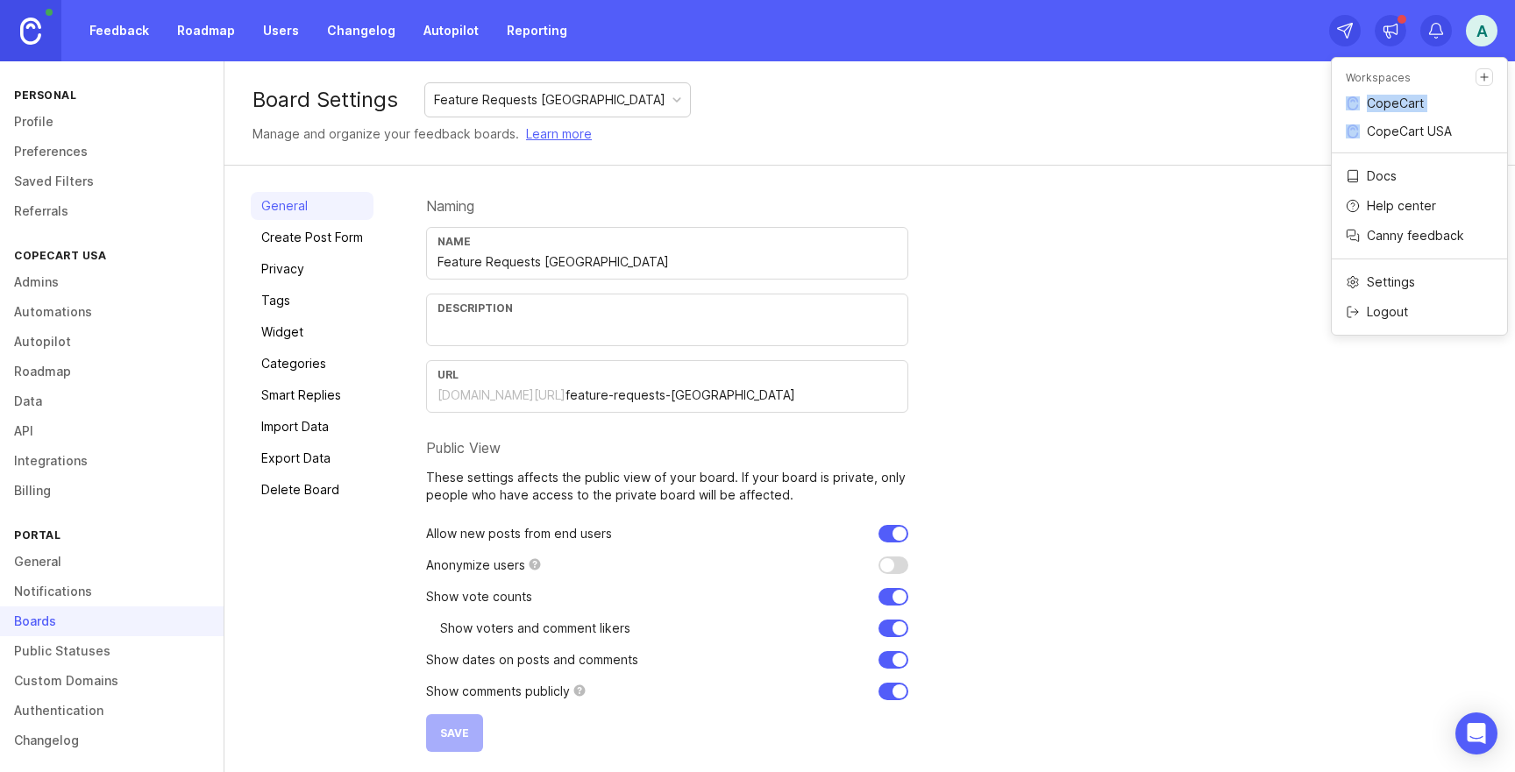
click at [303, 237] on link "Create Post Form" at bounding box center [312, 237] width 123 height 28
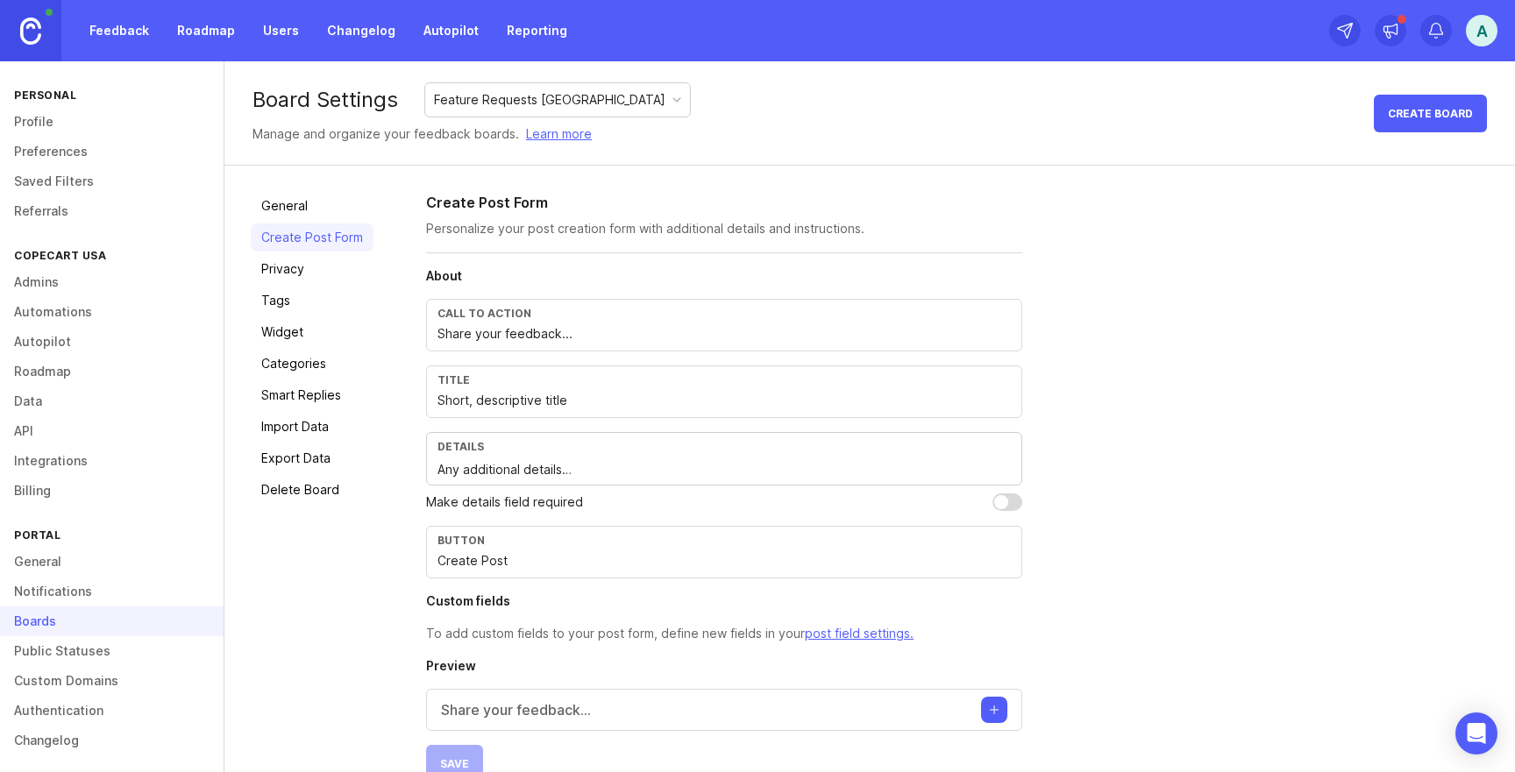
click at [291, 274] on link "Privacy" at bounding box center [312, 269] width 123 height 28
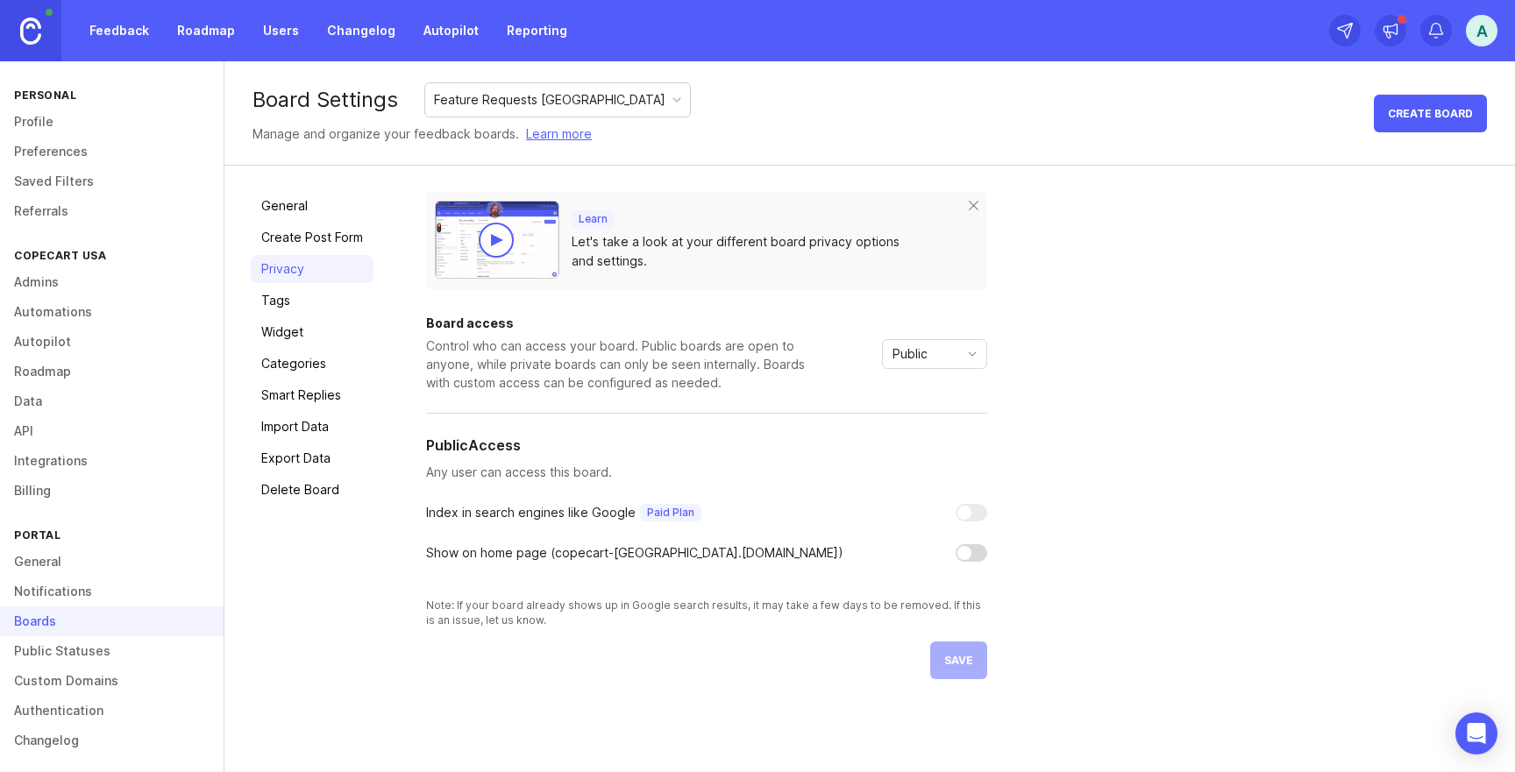
click at [971, 511] on div at bounding box center [971, 513] width 32 height 18
click at [67, 549] on link "General" at bounding box center [111, 557] width 223 height 30
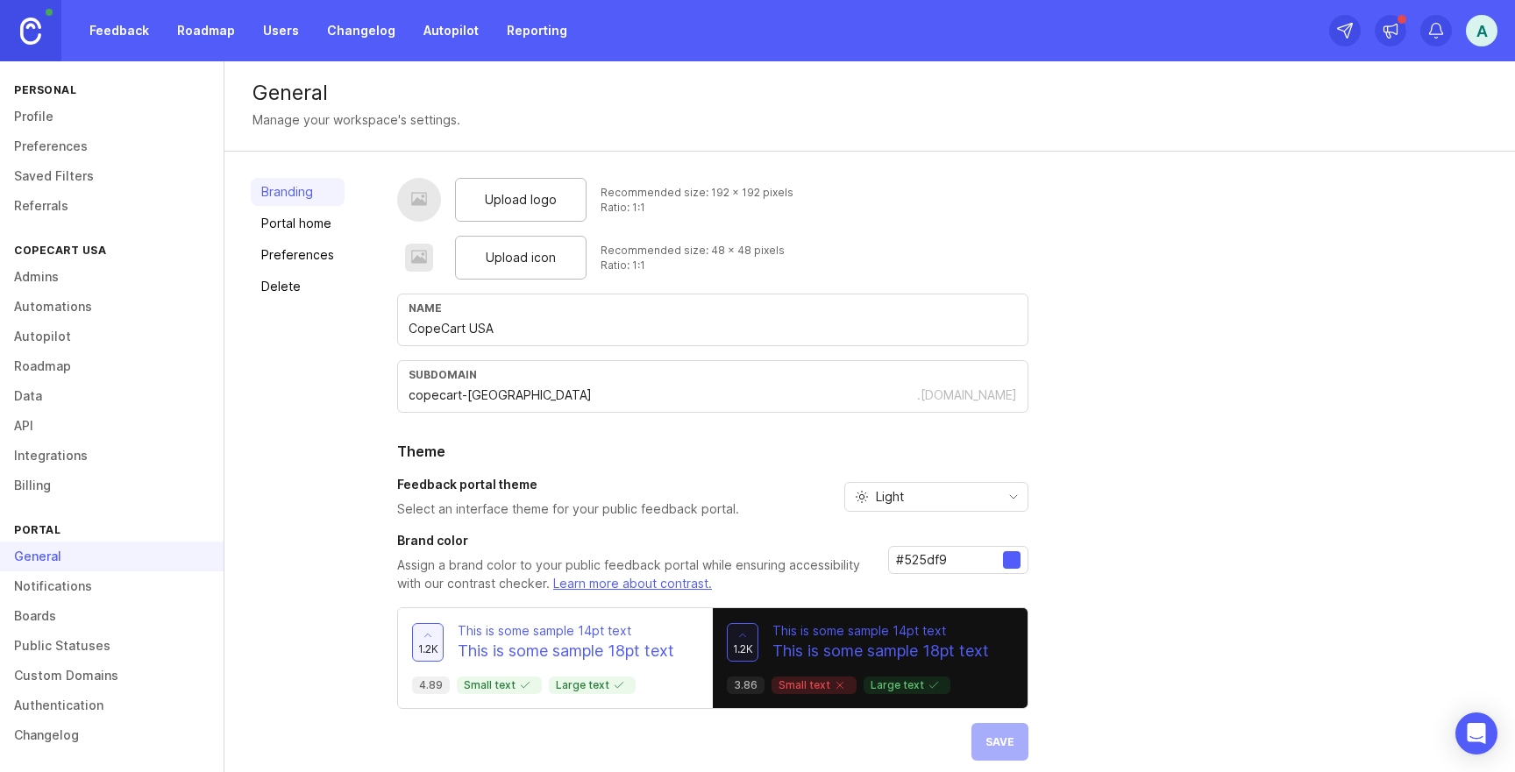
click at [912, 564] on input "#525df9" at bounding box center [949, 559] width 107 height 19
click at [1145, 593] on div "Upload logo Recommended size: 192 x 192 pixels Ratio: 1:1 Upload icon Recommend…" at bounding box center [942, 469] width 1091 height 583
click at [38, 32] on img at bounding box center [30, 31] width 21 height 27
click at [64, 455] on link "Integrations" at bounding box center [111, 461] width 223 height 30
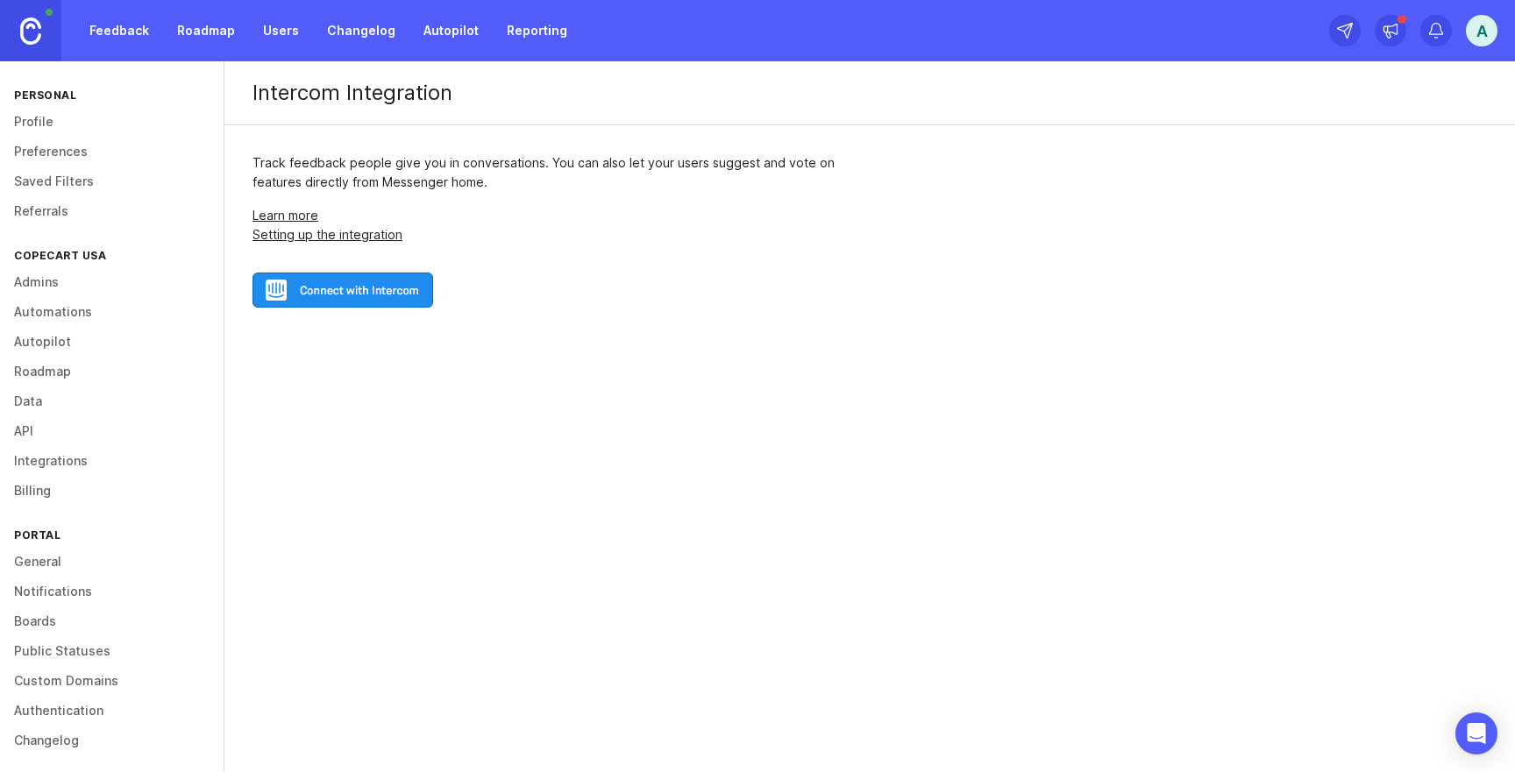
click at [410, 297] on img at bounding box center [342, 290] width 181 height 35
